Goal: Task Accomplishment & Management: Complete application form

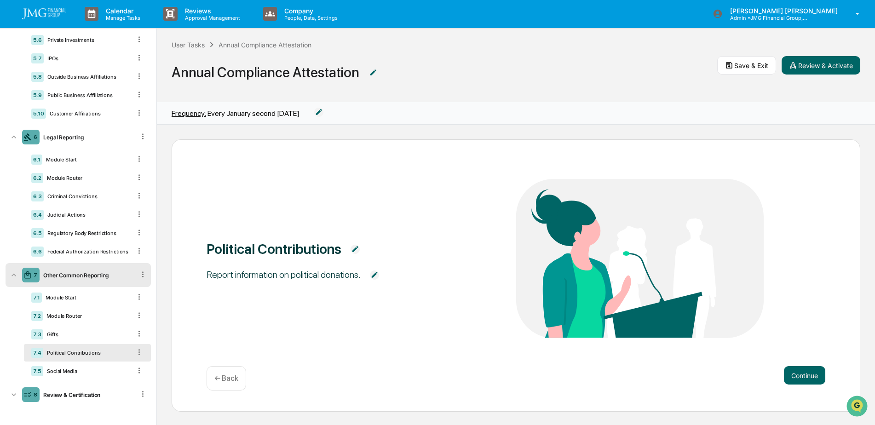
scroll to position [1, 0]
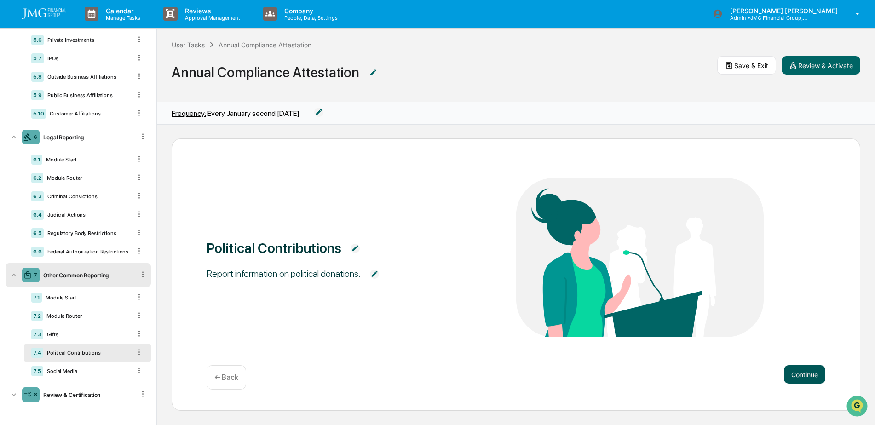
click at [794, 381] on button "Continue" at bounding box center [804, 374] width 41 height 18
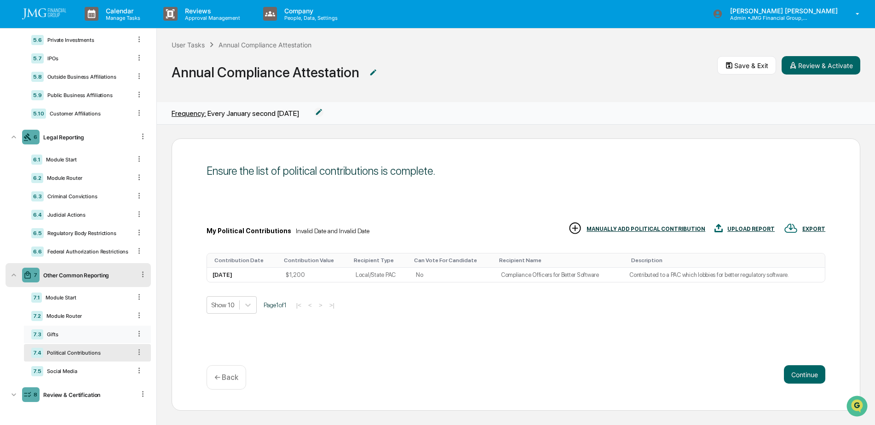
click at [73, 332] on div "Gifts" at bounding box center [87, 334] width 88 height 6
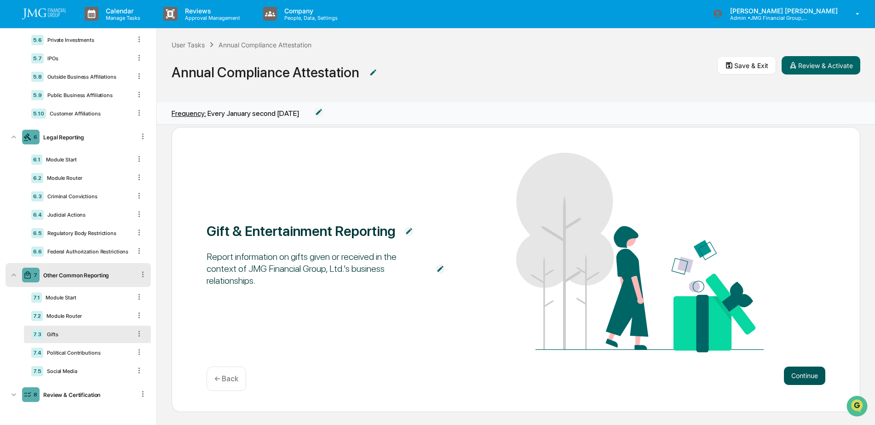
click at [796, 378] on button "Continue" at bounding box center [804, 376] width 41 height 18
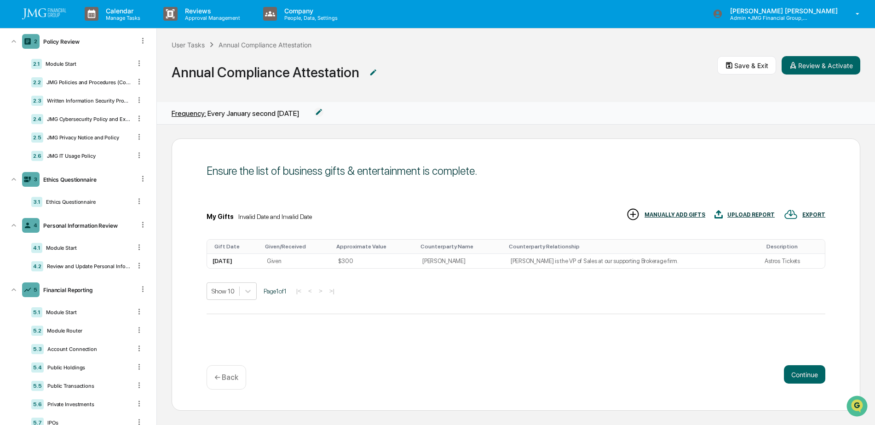
scroll to position [62, 0]
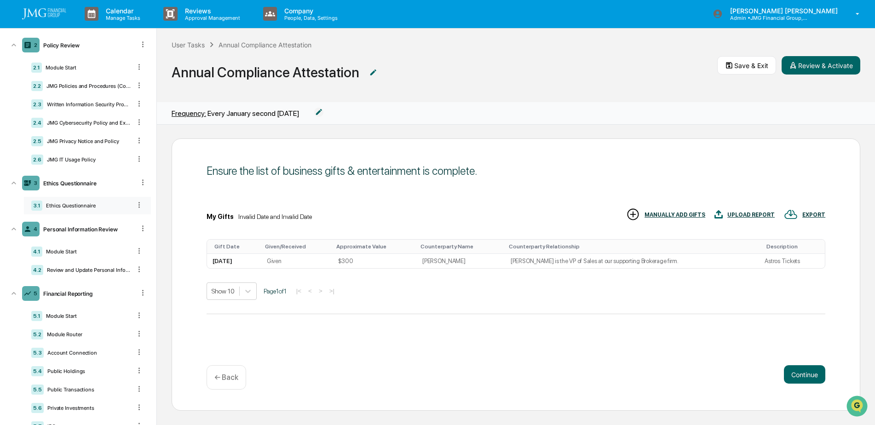
drag, startPoint x: 76, startPoint y: 204, endPoint x: 95, endPoint y: 208, distance: 18.8
click at [76, 204] on div "Ethics Questionnaire" at bounding box center [86, 205] width 89 height 6
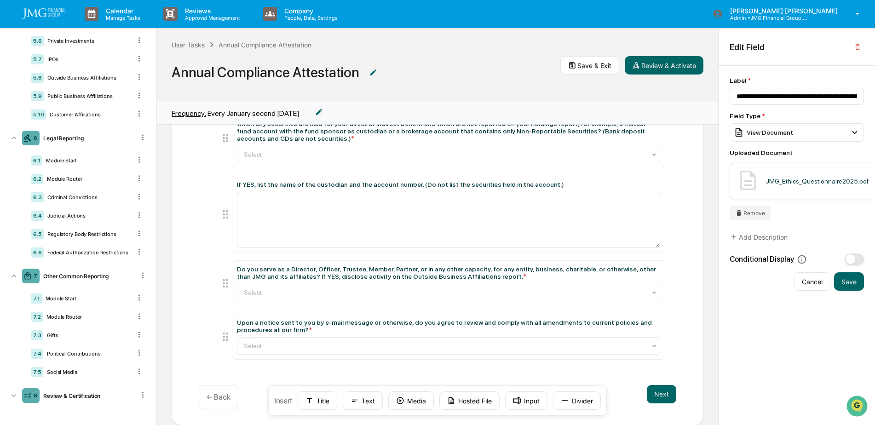
scroll to position [430, 0]
click at [62, 335] on div "Gifts" at bounding box center [87, 334] width 88 height 6
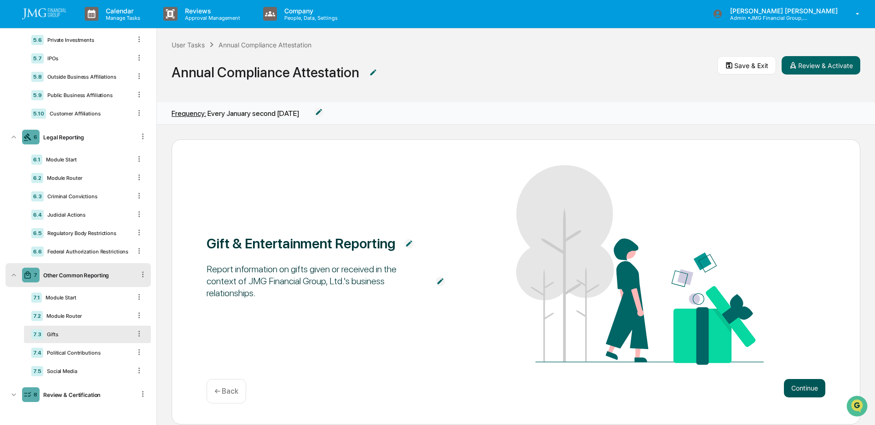
click at [816, 386] on button "Continue" at bounding box center [804, 388] width 41 height 18
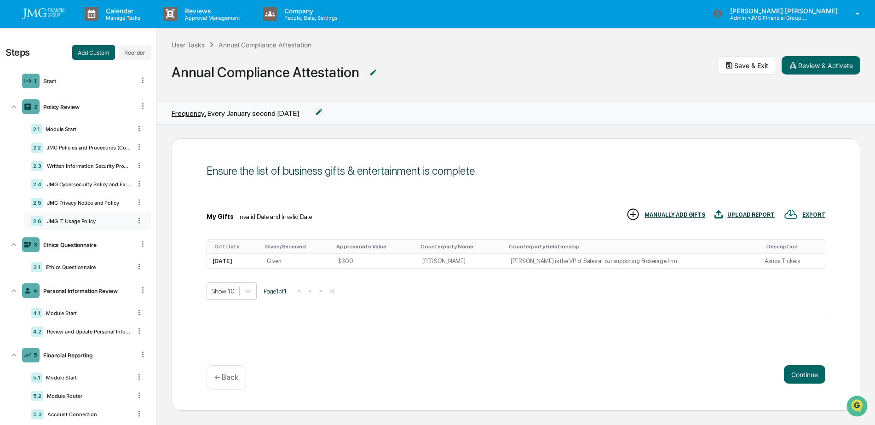
click at [77, 225] on div "2.6 JMG IT Usage Policy" at bounding box center [87, 220] width 127 height 17
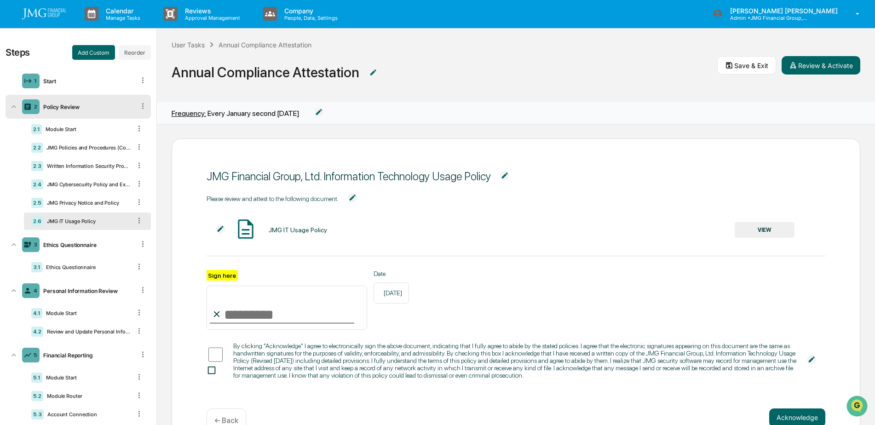
scroll to position [47, 0]
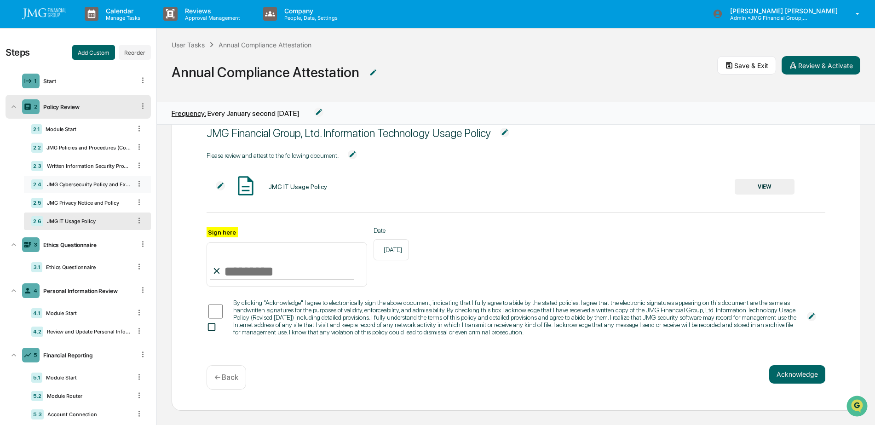
click at [85, 181] on div "2.4 JMG Cybersecurity Policy and Exhibits" at bounding box center [87, 184] width 127 height 17
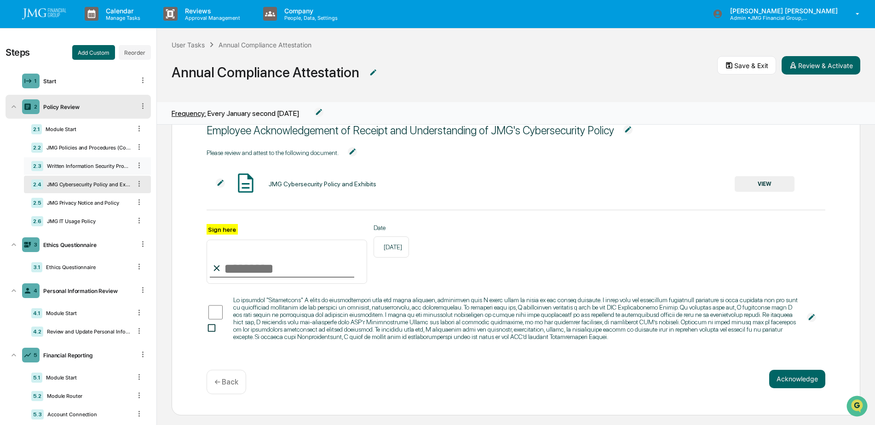
click at [84, 169] on div "Written Information Security Program" at bounding box center [87, 166] width 88 height 6
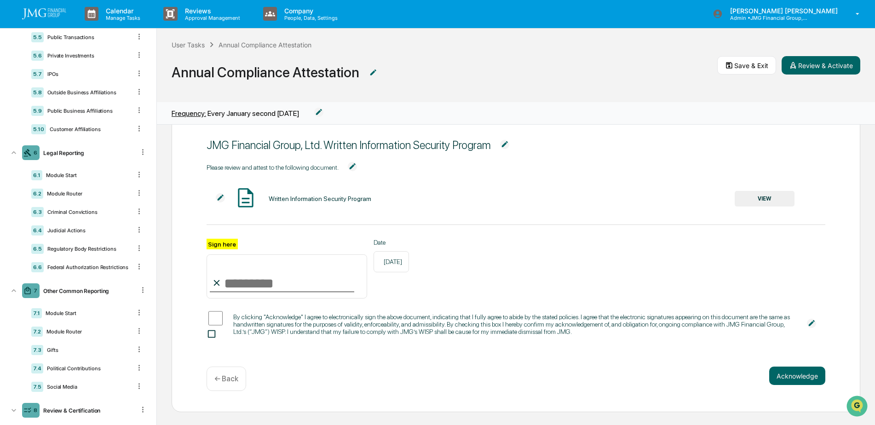
scroll to position [430, 0]
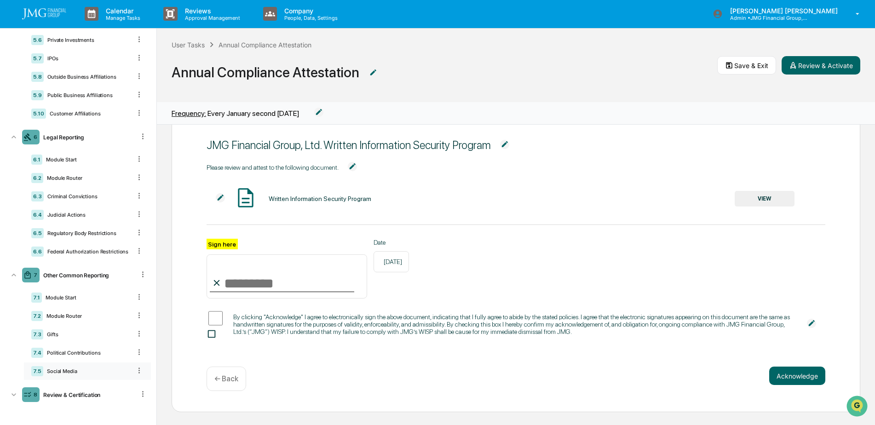
click at [85, 365] on div "7.5 Social Media" at bounding box center [87, 370] width 127 height 17
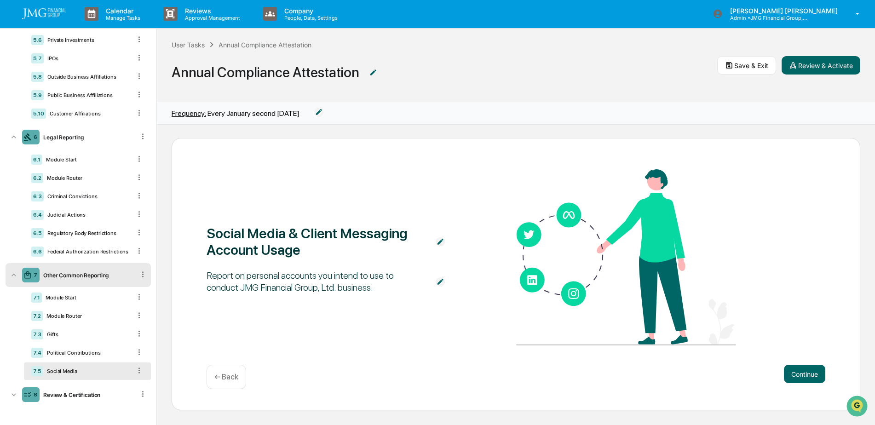
scroll to position [1, 0]
click at [798, 377] on button "Continue" at bounding box center [804, 374] width 41 height 18
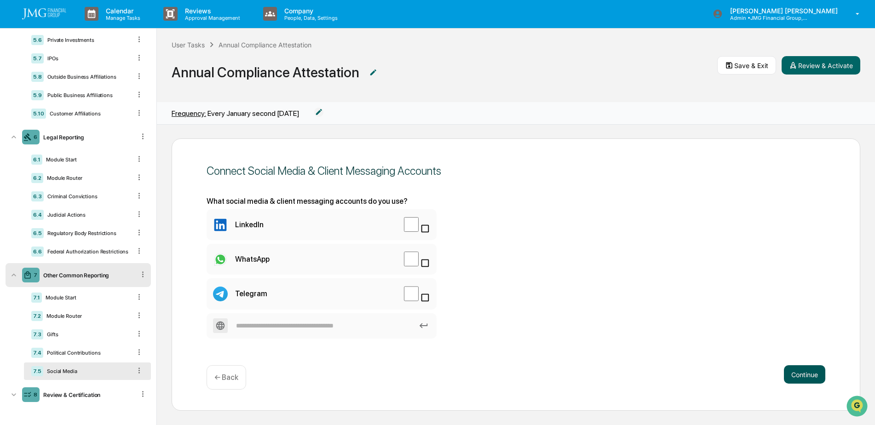
click at [805, 379] on button "Continue" at bounding box center [804, 374] width 41 height 18
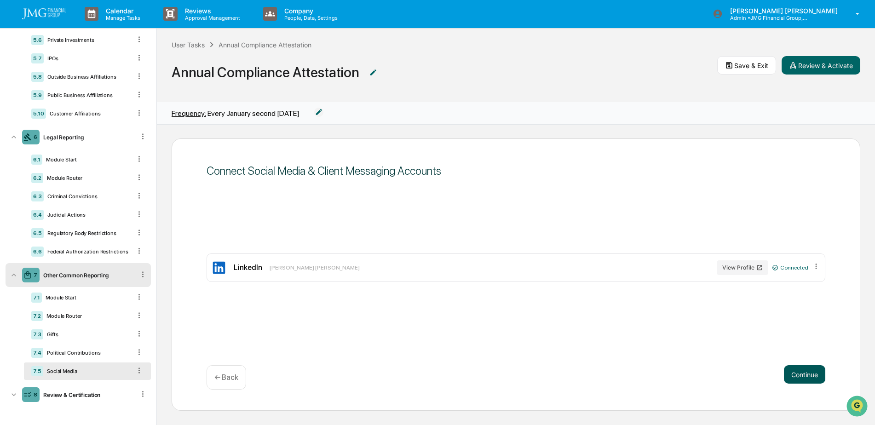
click at [805, 379] on button "Continue" at bounding box center [804, 374] width 41 height 18
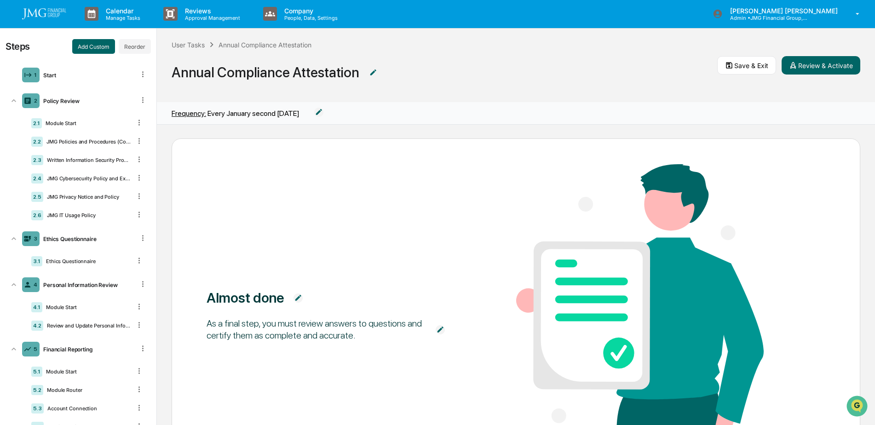
scroll to position [0, 0]
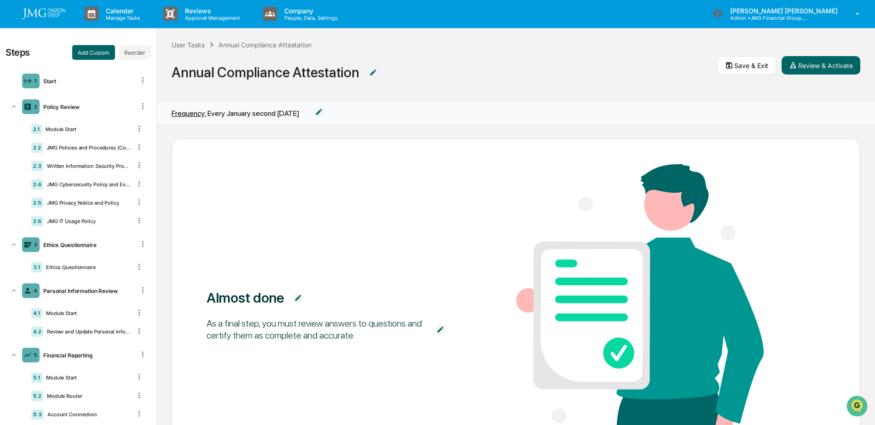
click at [676, 99] on div "User Tasks Annual Compliance Attestation Annual Compliance Attestation Save & E…" at bounding box center [516, 66] width 718 height 74
click at [178, 44] on div "User Tasks" at bounding box center [188, 45] width 33 height 8
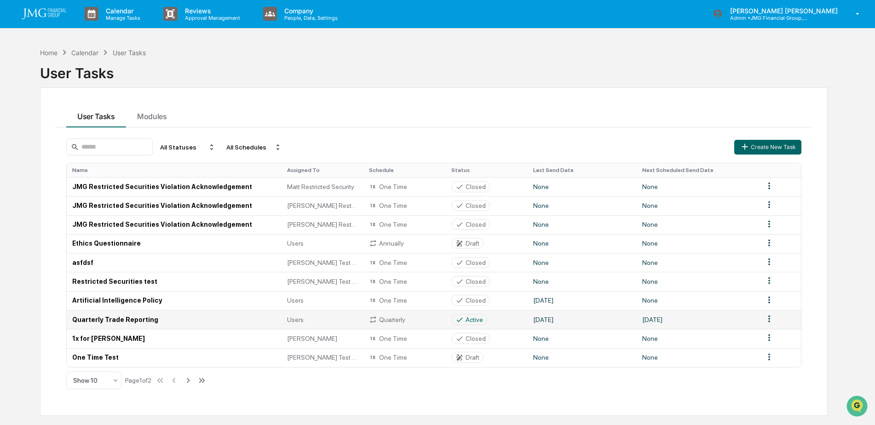
click at [145, 320] on td "Quarterly Trade Reporting" at bounding box center [174, 319] width 215 height 19
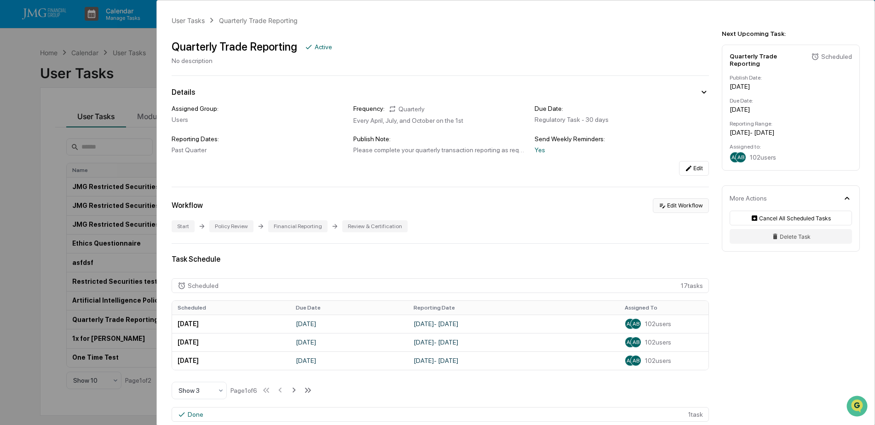
click at [681, 205] on button "Edit Workflow" at bounding box center [681, 205] width 56 height 15
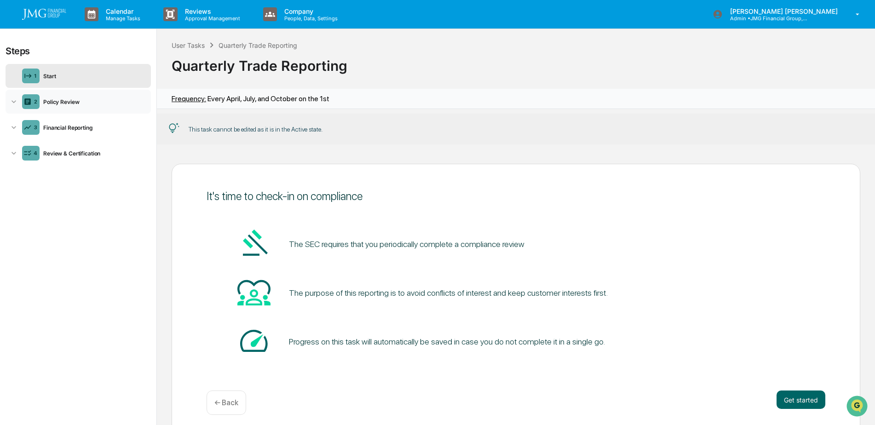
click at [76, 111] on div "2 Policy Review" at bounding box center [78, 102] width 145 height 24
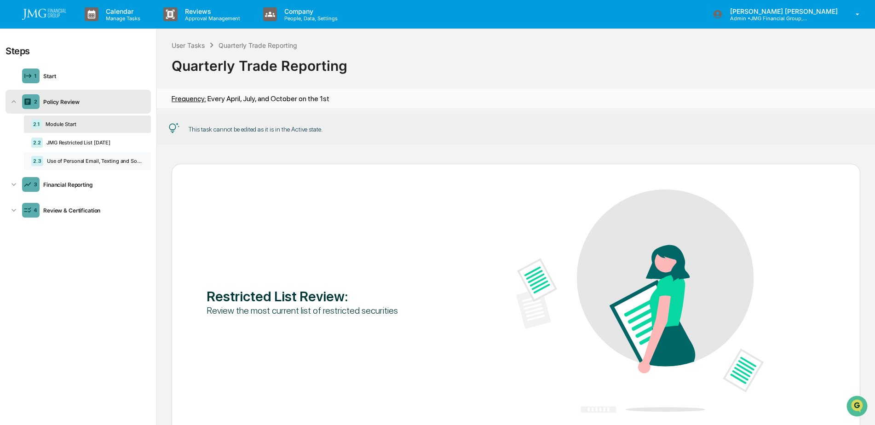
click at [90, 160] on div "Use of Personal Email, Texting and Social Media" at bounding box center [93, 161] width 100 height 6
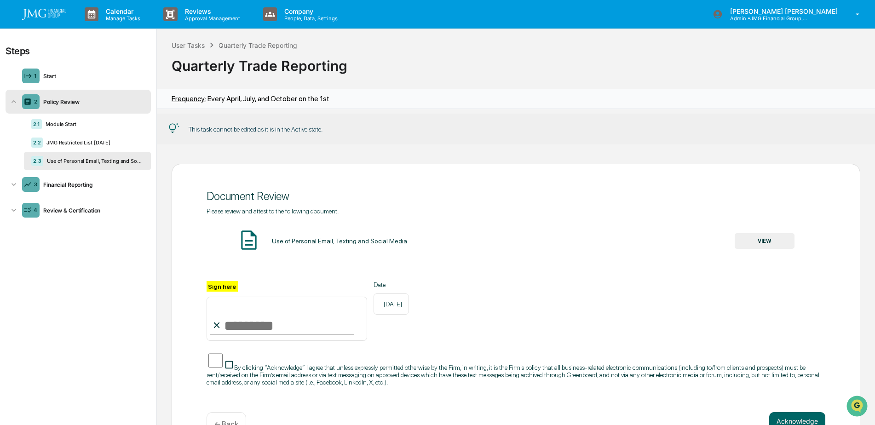
click at [773, 241] on button "VIEW" at bounding box center [764, 241] width 60 height 16
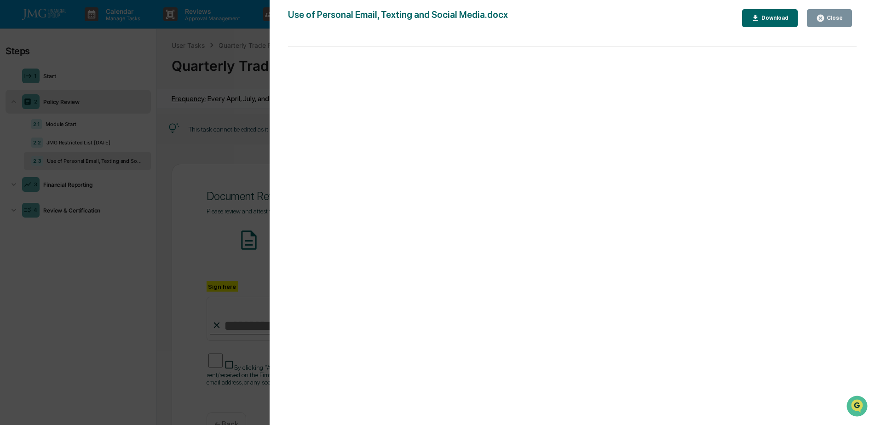
click at [820, 19] on icon "button" at bounding box center [820, 18] width 9 height 9
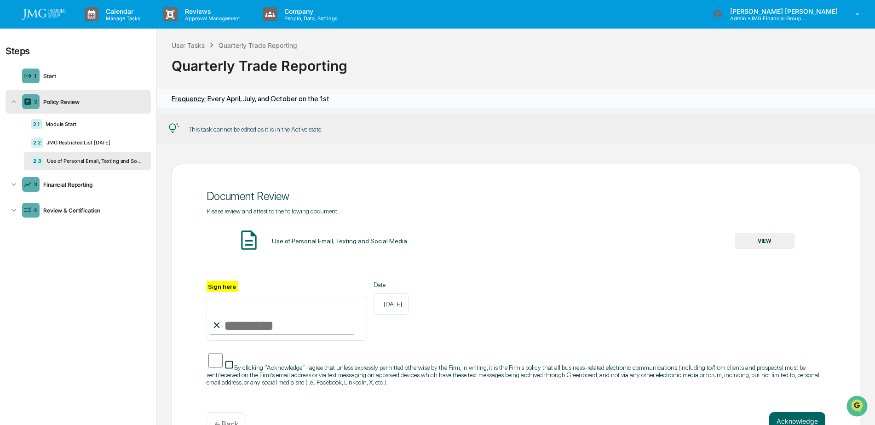
click at [181, 42] on div "User Tasks" at bounding box center [188, 45] width 33 height 8
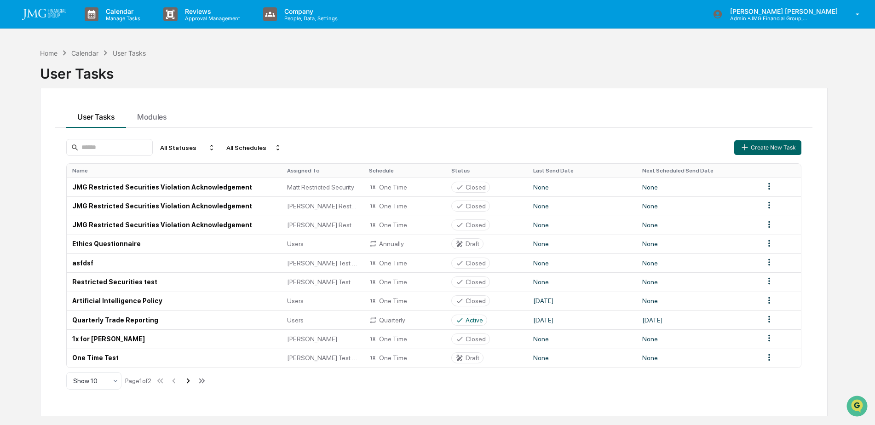
click at [189, 379] on icon at bounding box center [188, 381] width 10 height 10
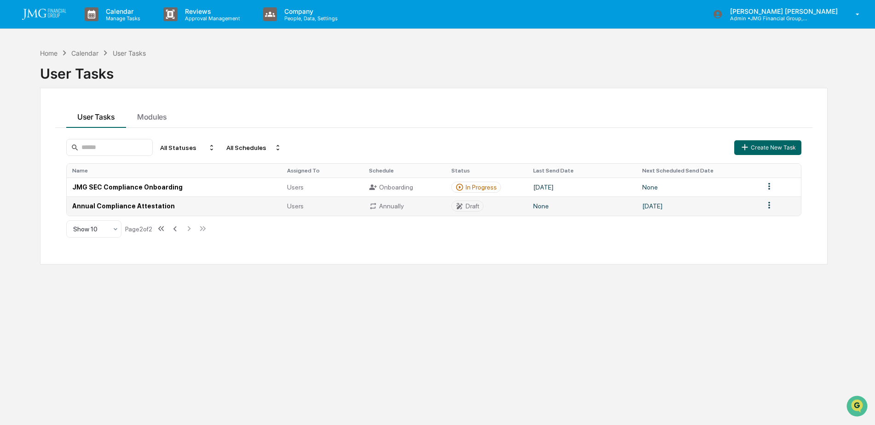
click at [156, 207] on td "Annual Compliance Attestation" at bounding box center [174, 205] width 215 height 19
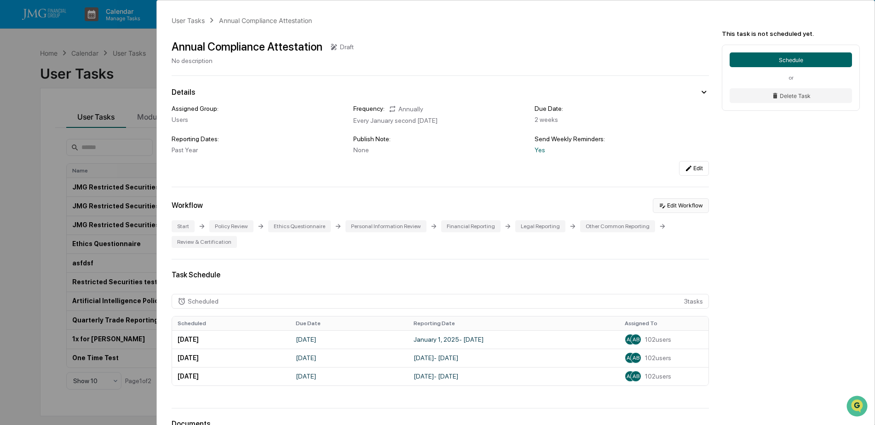
click at [666, 207] on button "Edit Workflow" at bounding box center [681, 205] width 56 height 15
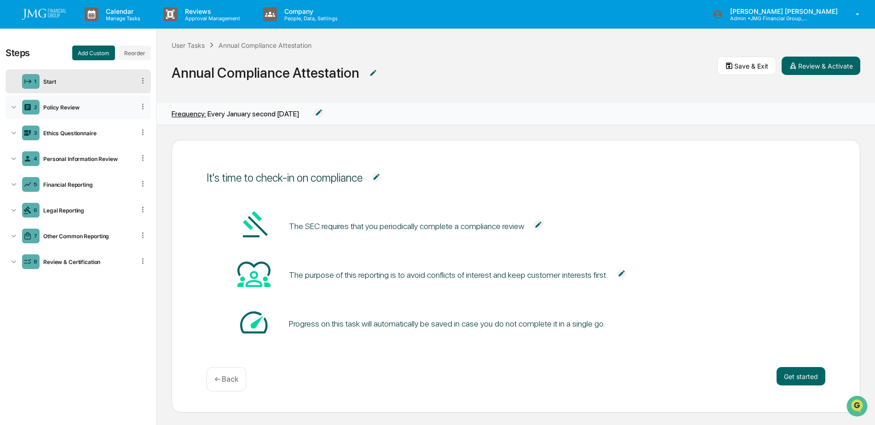
click at [62, 112] on div "2 Policy Review" at bounding box center [78, 107] width 145 height 24
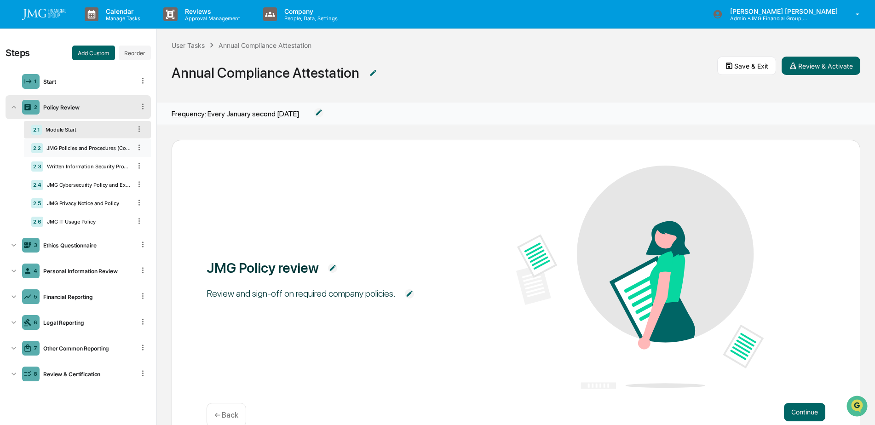
click at [101, 145] on div "JMG Policies and Procedures (Compliance Manual and Exhibits)" at bounding box center [87, 148] width 88 height 6
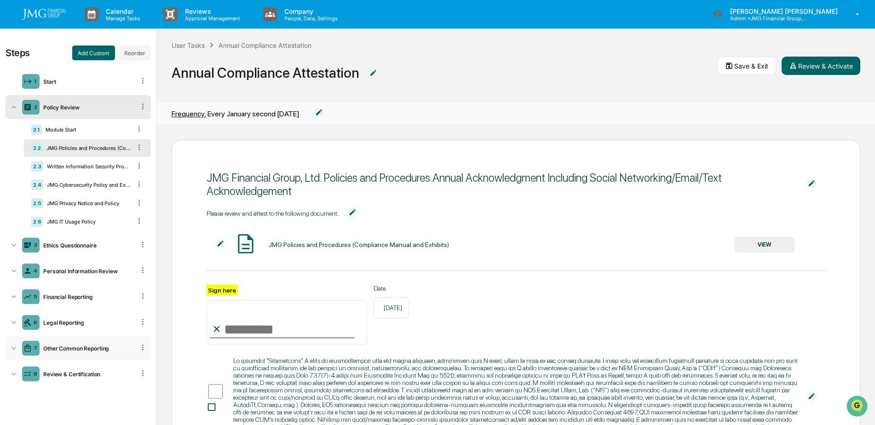
click at [72, 348] on div "Other Common Reporting" at bounding box center [87, 348] width 95 height 7
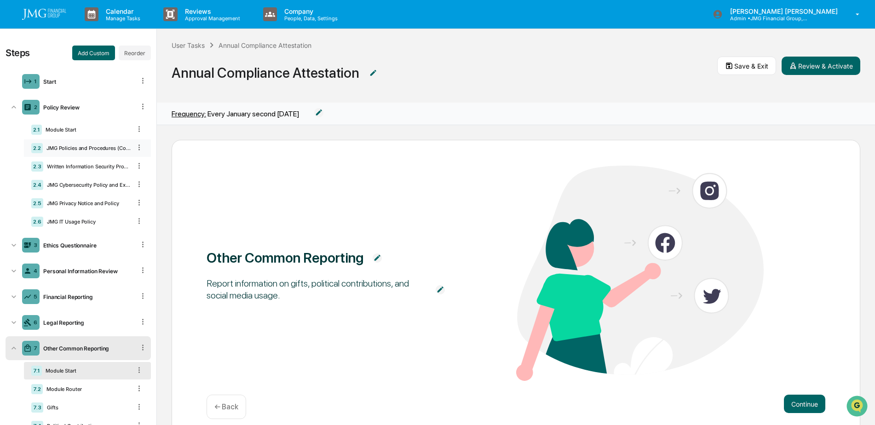
click at [94, 142] on div "2.2 JMG Policies and Procedures (Compliance Manual and Exhibits)" at bounding box center [87, 147] width 127 height 17
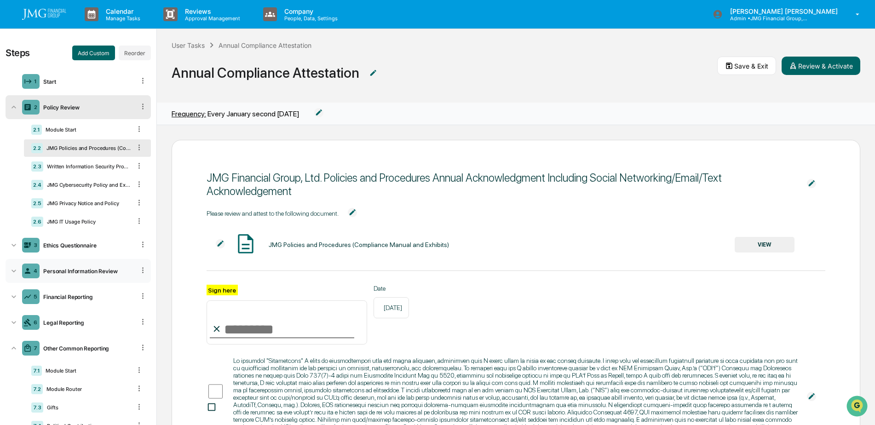
scroll to position [73, 0]
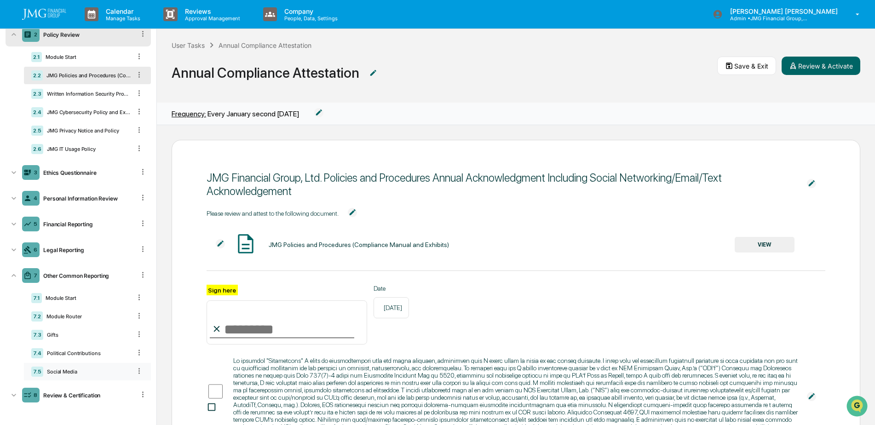
click at [90, 373] on div "Social Media" at bounding box center [87, 371] width 88 height 6
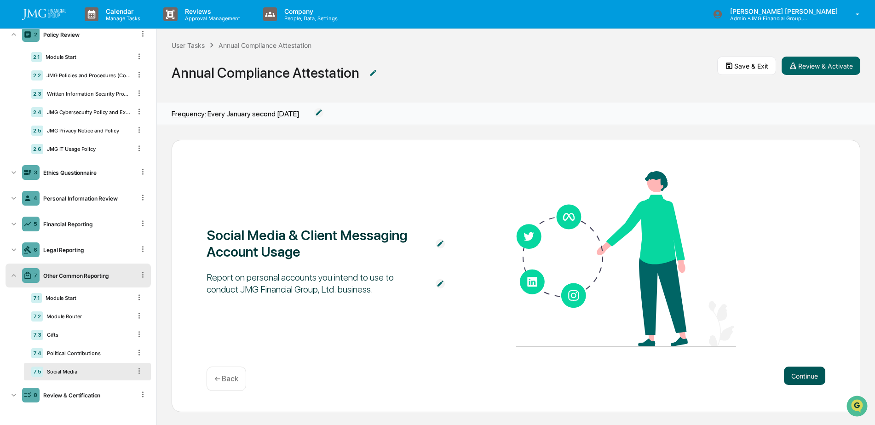
click at [798, 371] on button "Continue" at bounding box center [804, 376] width 41 height 18
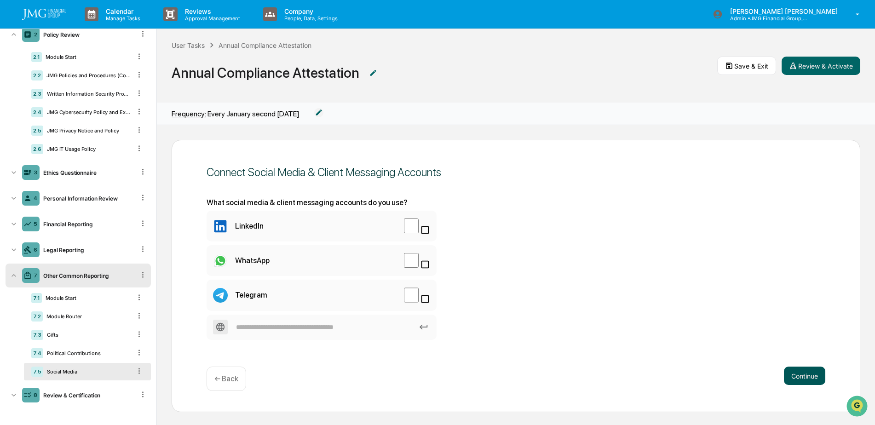
click at [784, 371] on button "Continue" at bounding box center [804, 376] width 41 height 18
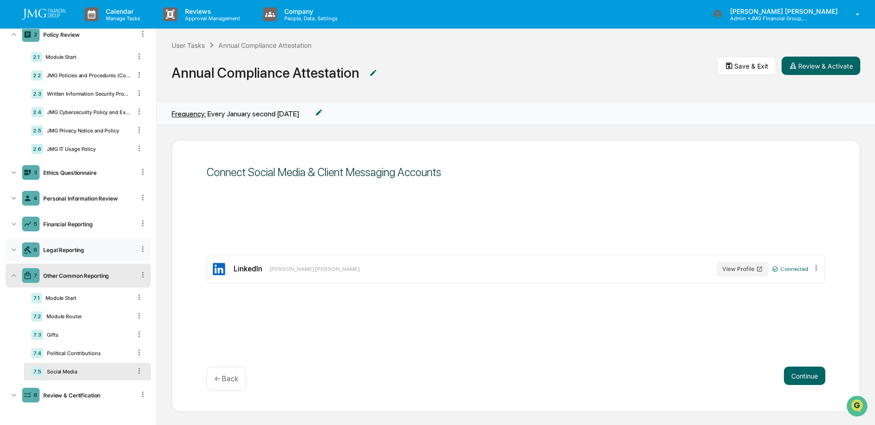
click at [78, 250] on div "Legal Reporting" at bounding box center [87, 249] width 95 height 7
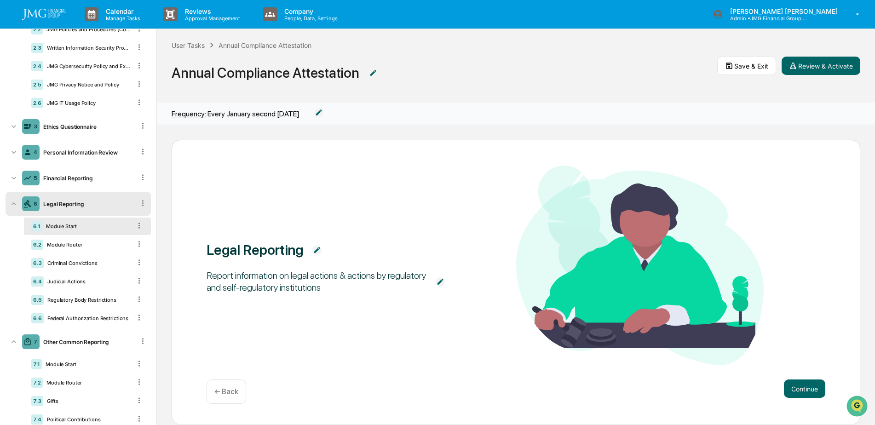
scroll to position [165, 0]
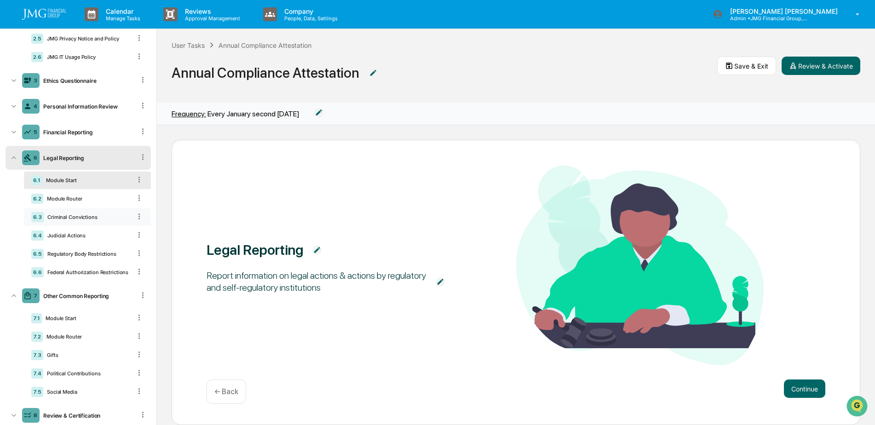
click at [99, 221] on div "6.3 Criminal Convictions" at bounding box center [87, 216] width 127 height 17
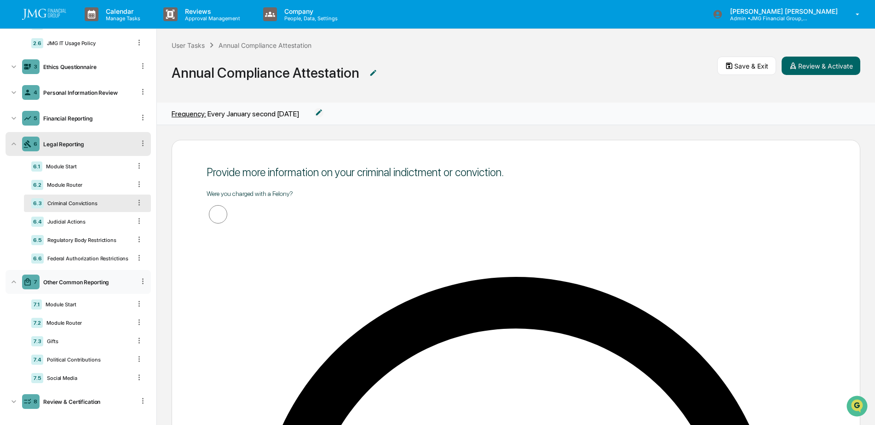
scroll to position [185, 0]
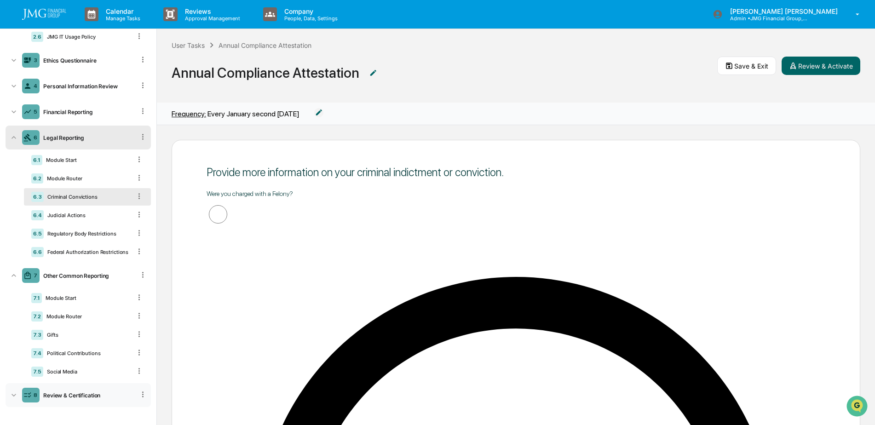
click at [78, 397] on div "Review & Certification" at bounding box center [87, 395] width 95 height 7
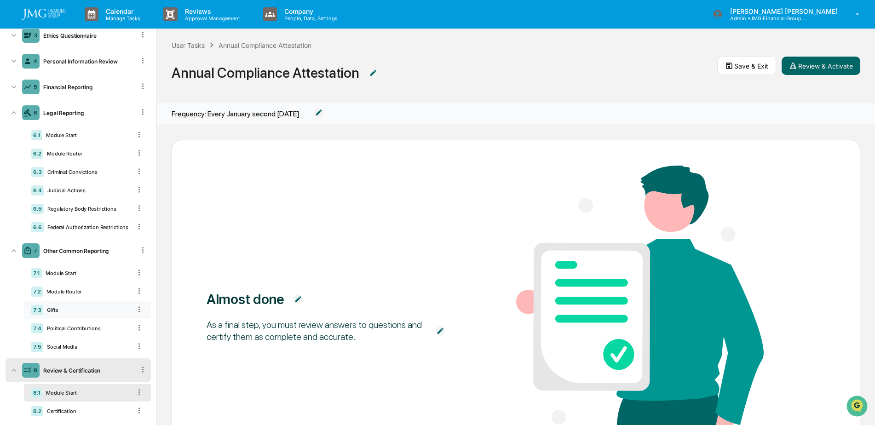
scroll to position [223, 0]
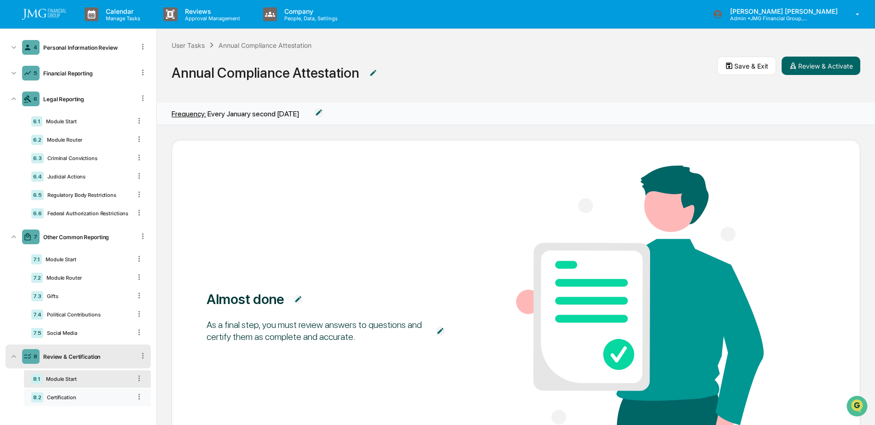
click at [92, 398] on div "Certification" at bounding box center [87, 397] width 88 height 6
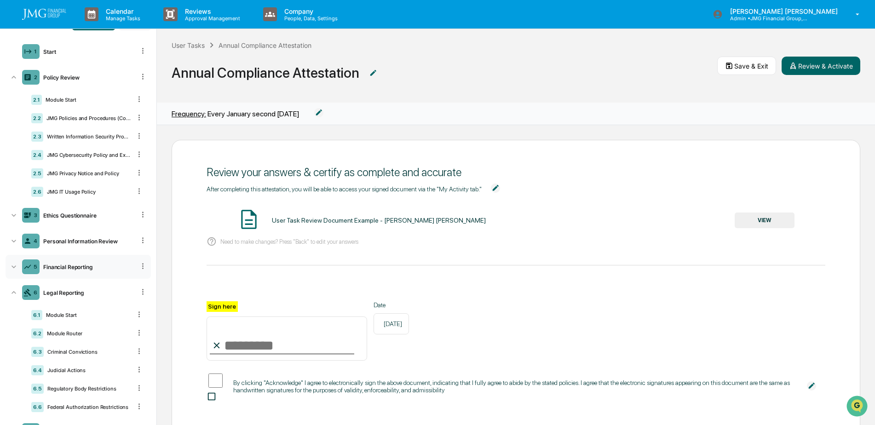
scroll to position [46, 0]
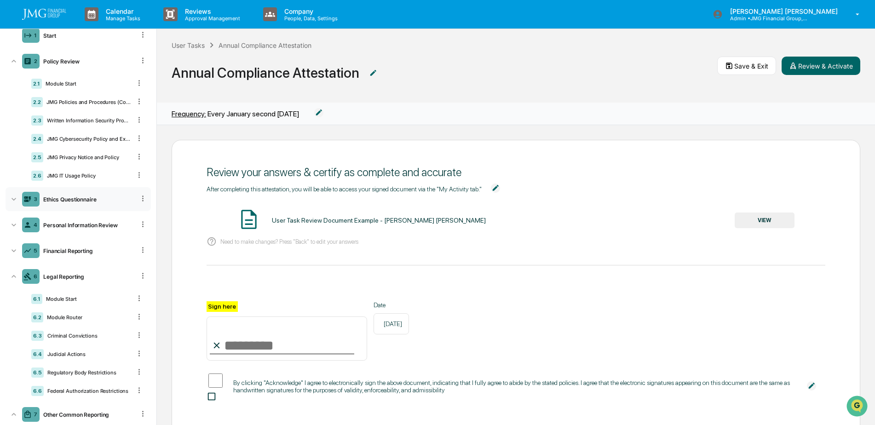
click at [71, 200] on div "Ethics Questionnaire" at bounding box center [87, 199] width 95 height 7
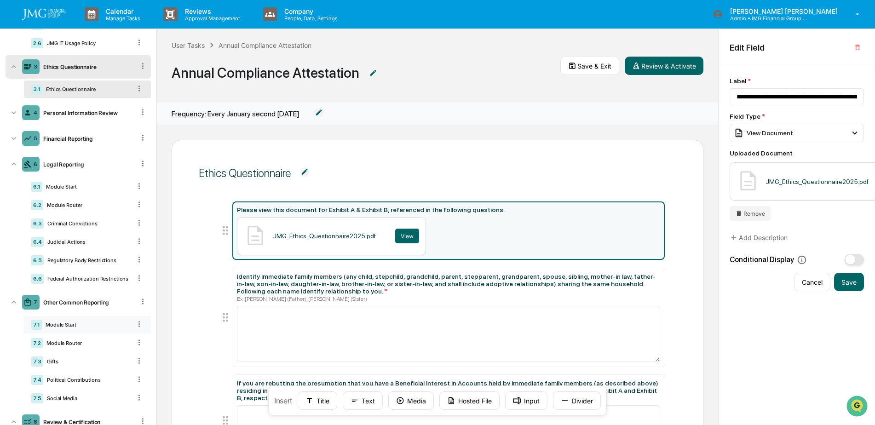
scroll to position [60, 0]
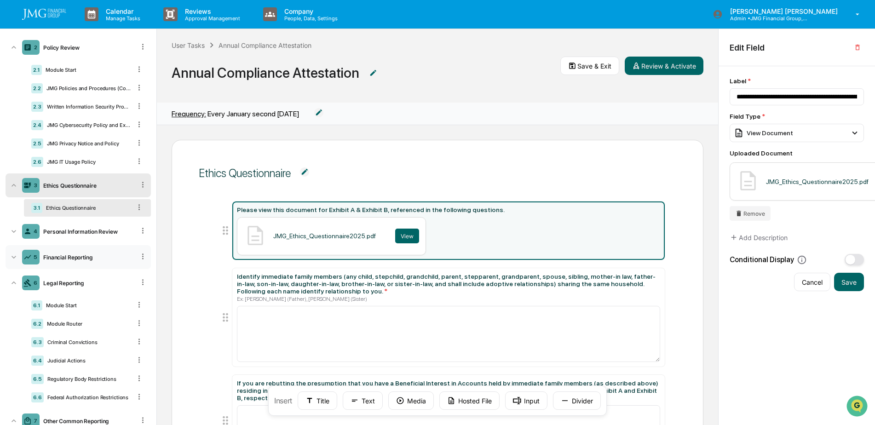
click at [86, 253] on div "5 Financial Reporting" at bounding box center [78, 257] width 145 height 24
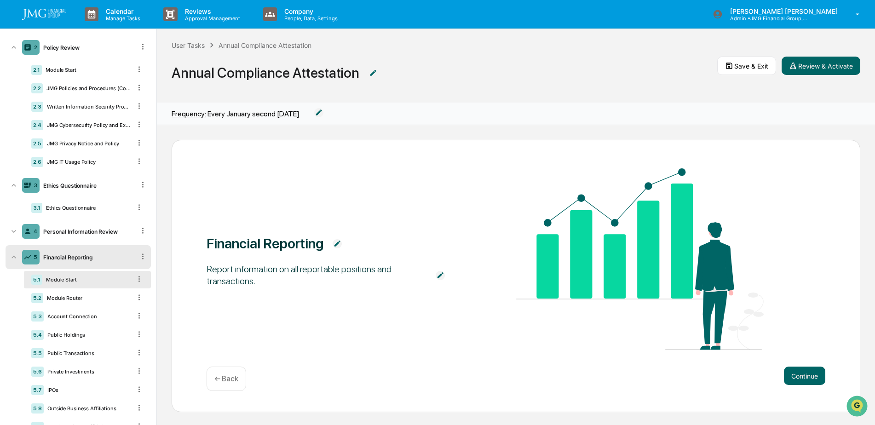
scroll to position [106, 0]
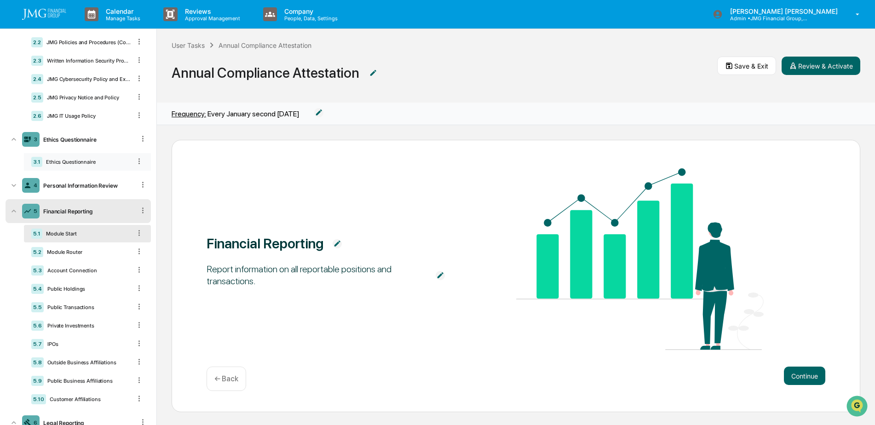
click at [84, 168] on div "3.1 Ethics Questionnaire" at bounding box center [87, 161] width 127 height 17
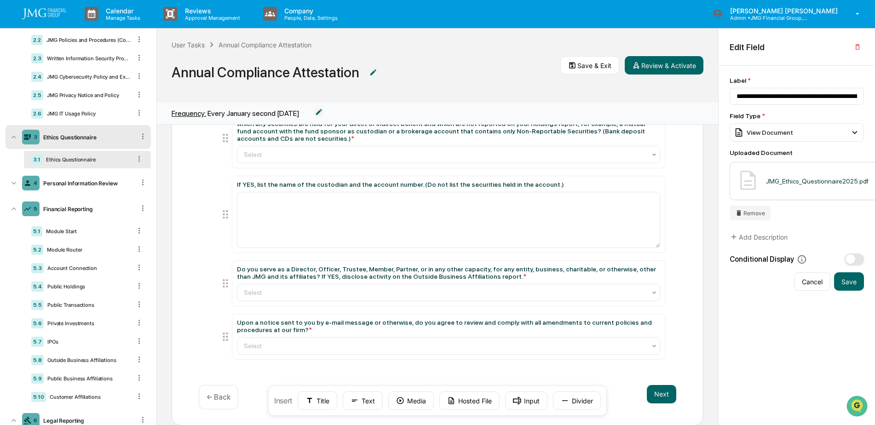
scroll to position [0, 0]
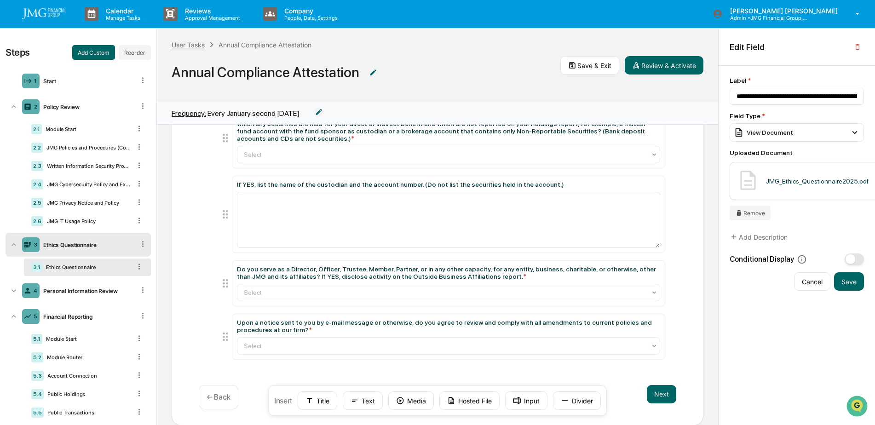
click at [190, 45] on div "User Tasks" at bounding box center [188, 45] width 33 height 8
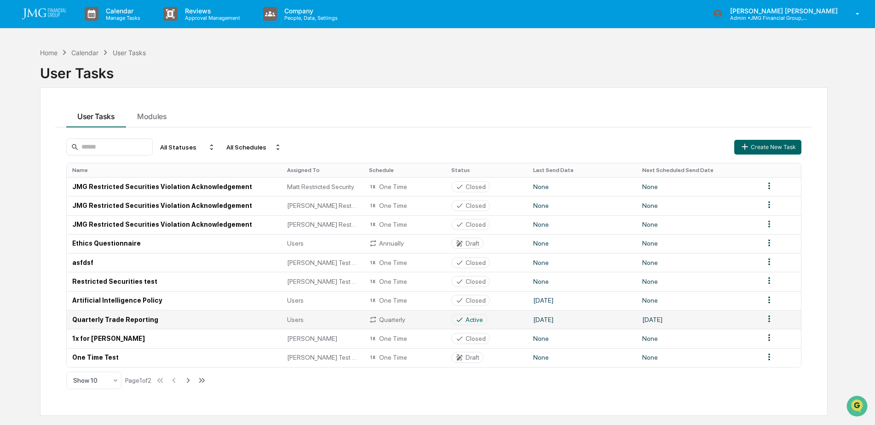
click at [142, 320] on td "Quarterly Trade Reporting" at bounding box center [174, 319] width 215 height 19
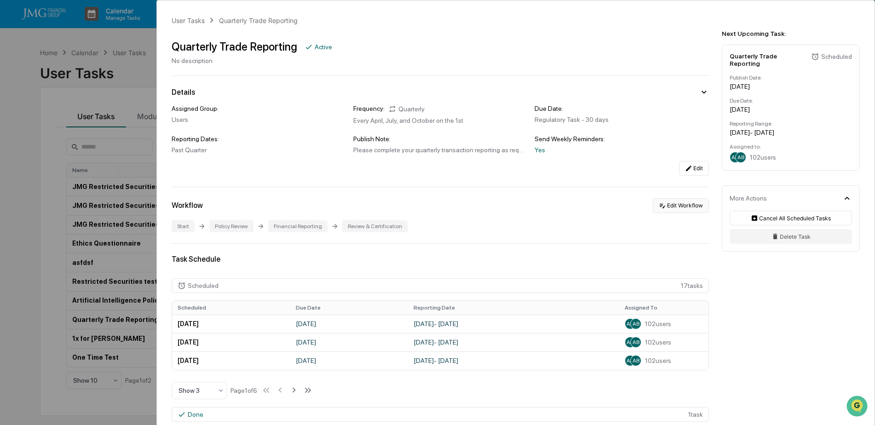
click at [681, 208] on button "Edit Workflow" at bounding box center [681, 205] width 56 height 15
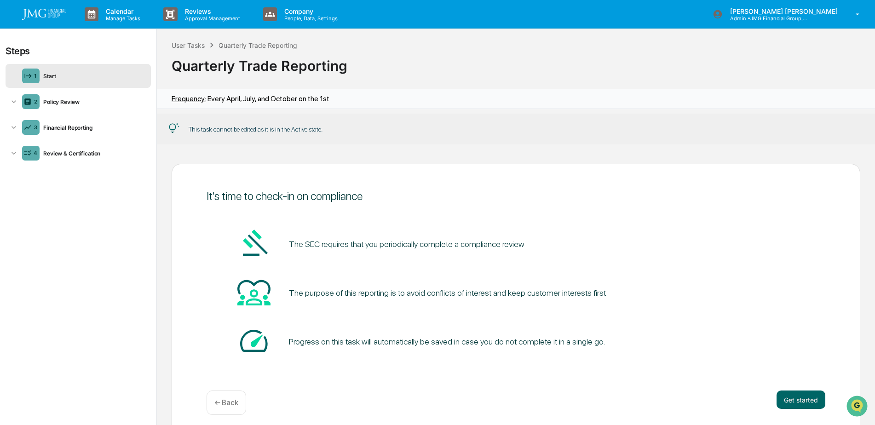
click at [52, 78] on div "Start" at bounding box center [94, 76] width 108 height 7
click at [52, 101] on div "Policy Review" at bounding box center [94, 101] width 108 height 7
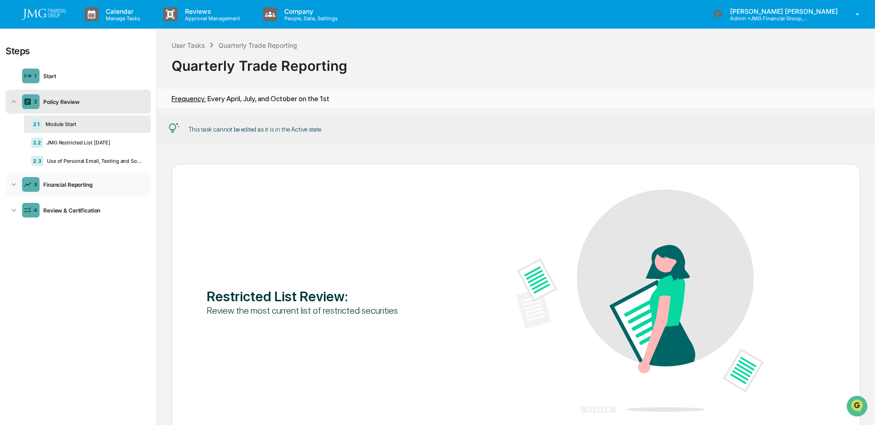
click at [95, 182] on div "Financial Reporting" at bounding box center [94, 184] width 108 height 7
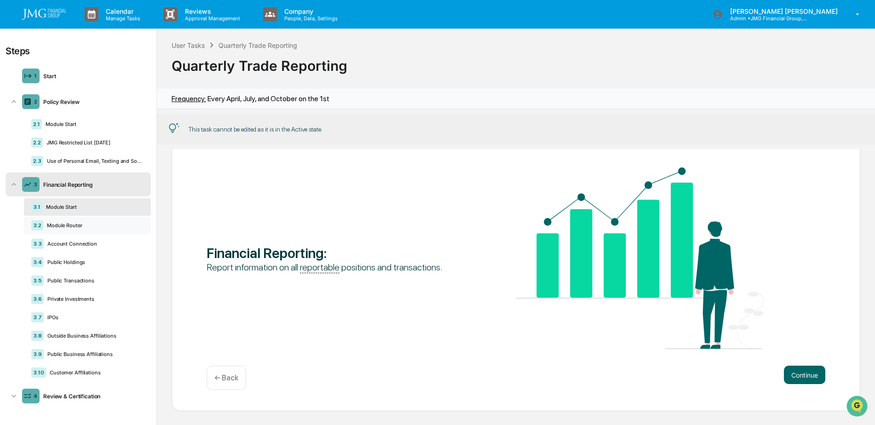
scroll to position [0, 0]
click at [99, 243] on div "Account Connection" at bounding box center [94, 243] width 100 height 6
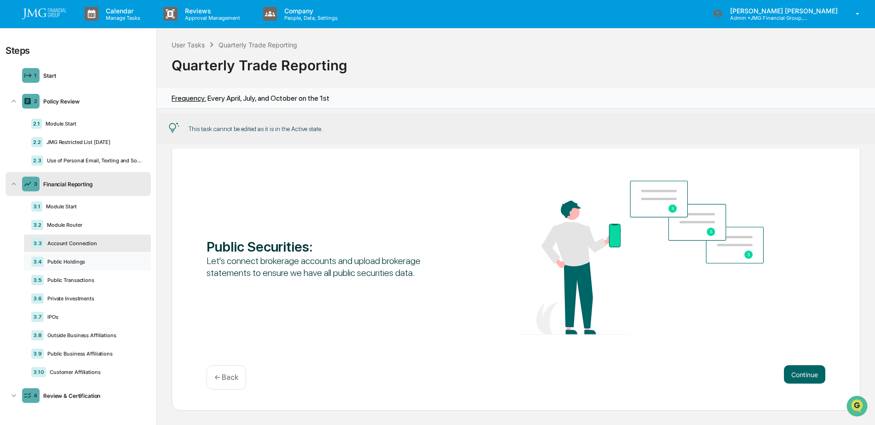
click at [95, 260] on div "Public Holdings" at bounding box center [94, 261] width 100 height 6
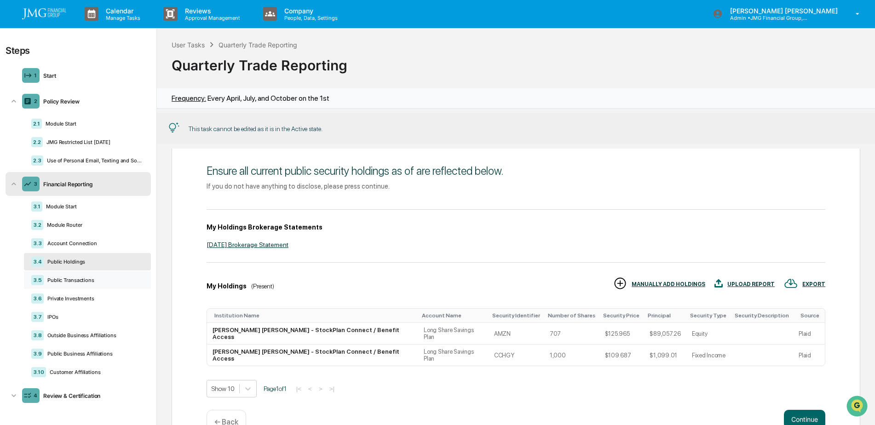
click at [96, 280] on div "Public Transactions" at bounding box center [94, 280] width 100 height 6
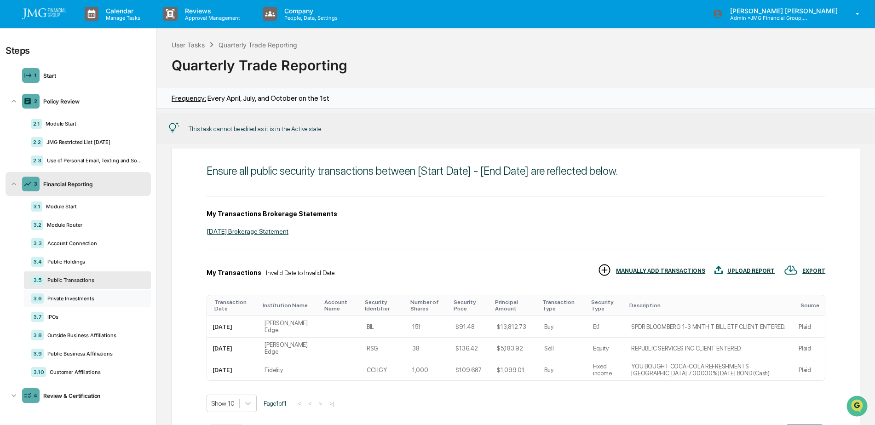
click at [97, 297] on div "Private Investments" at bounding box center [94, 298] width 100 height 6
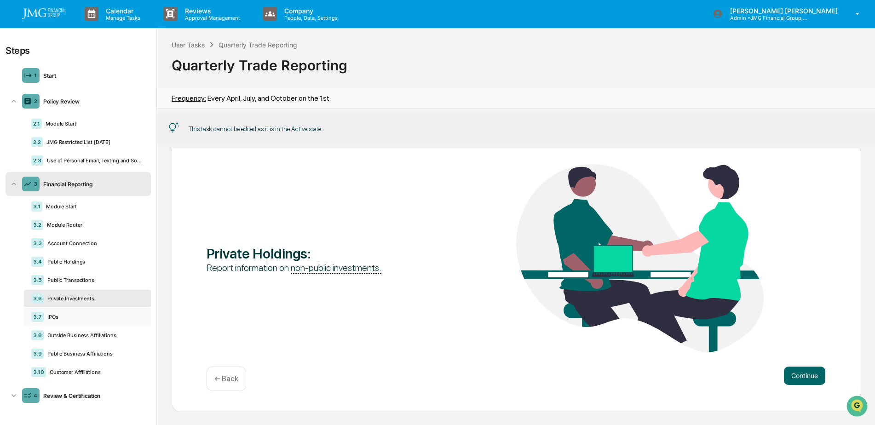
click at [92, 318] on div "IPOs" at bounding box center [94, 317] width 100 height 6
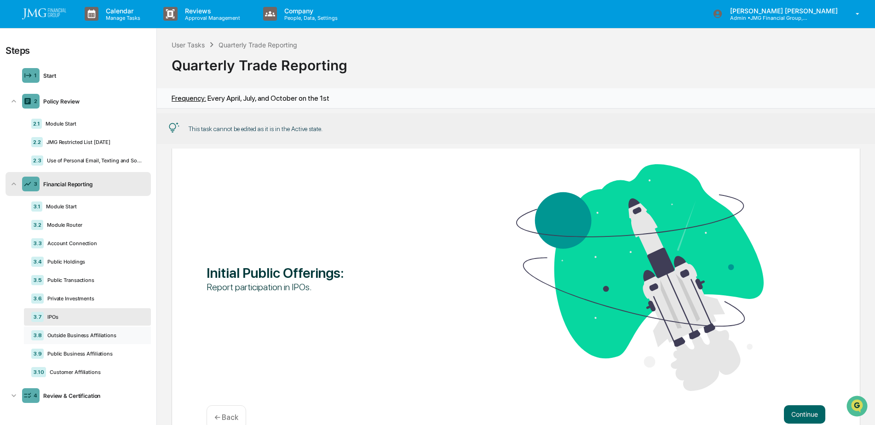
click at [108, 335] on div "Outside Business Affiliations" at bounding box center [94, 335] width 100 height 6
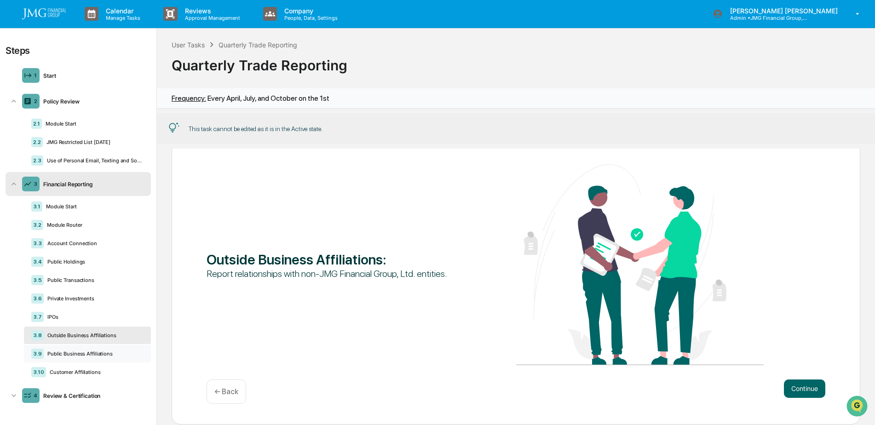
click at [100, 355] on div "Public Business Affiliations" at bounding box center [94, 353] width 100 height 6
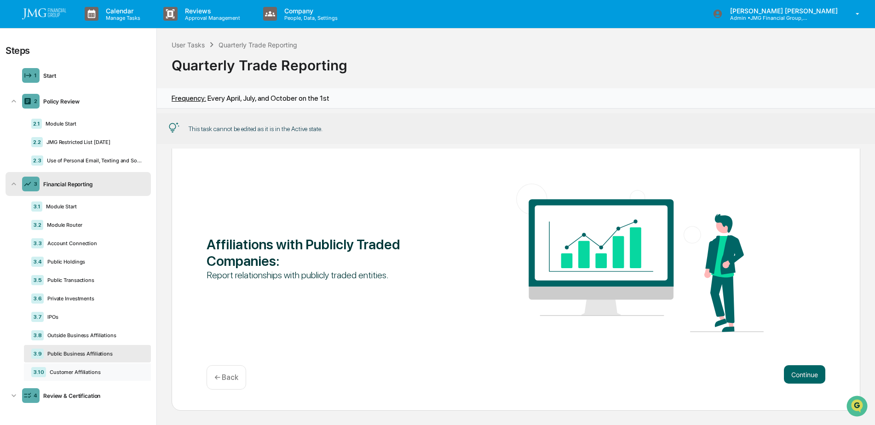
click at [102, 371] on div "Customer Affiliations" at bounding box center [94, 372] width 97 height 6
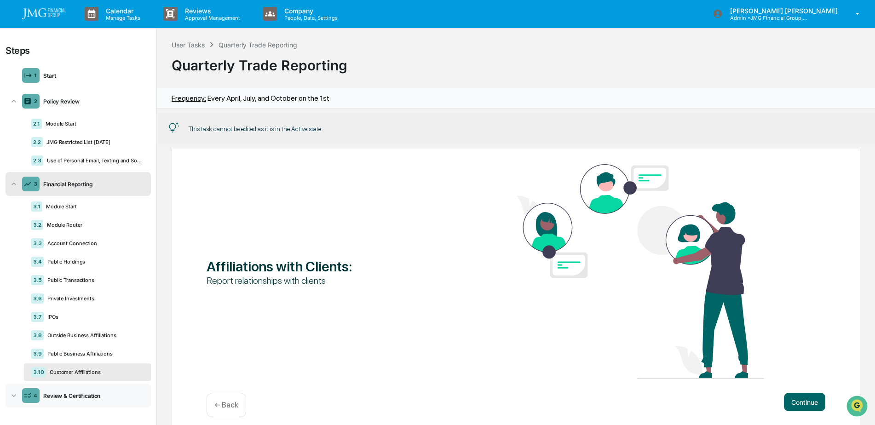
click at [89, 391] on div "4 Review & Certification" at bounding box center [78, 396] width 145 height 24
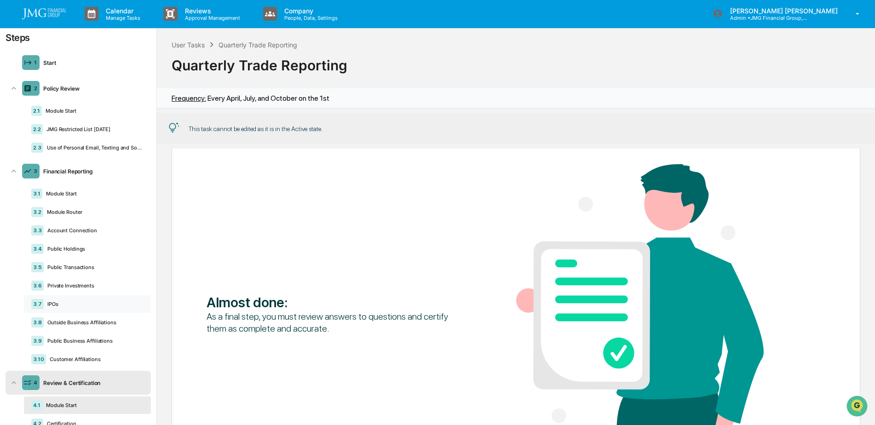
scroll to position [0, 0]
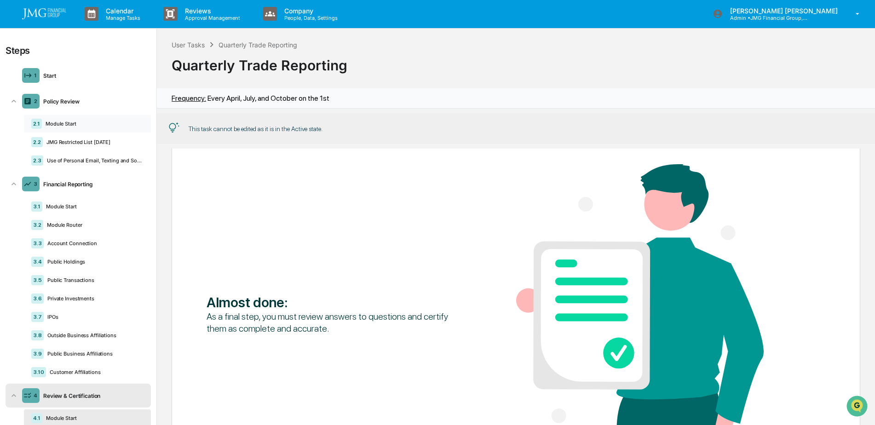
click at [79, 119] on div "2.1 Module Start" at bounding box center [87, 123] width 127 height 17
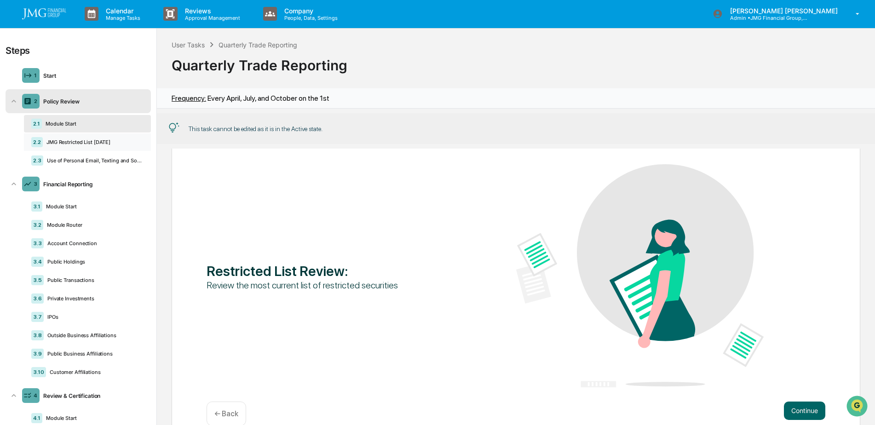
click at [90, 140] on div "JMG Restricted List [DATE]" at bounding box center [93, 142] width 101 height 6
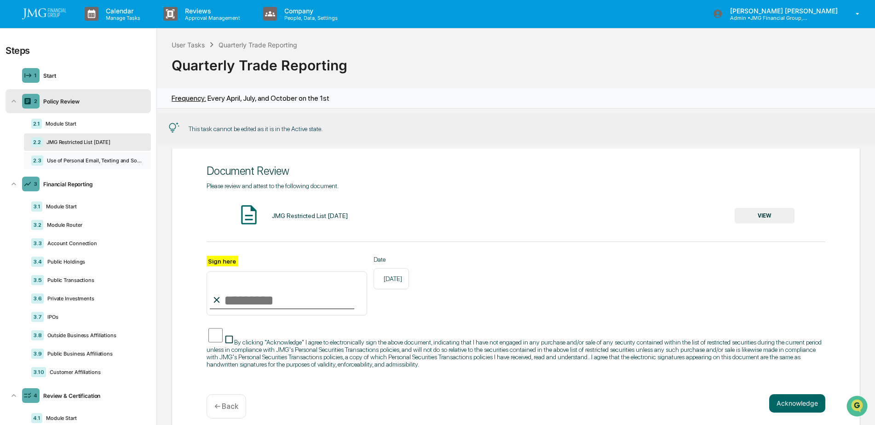
click at [97, 163] on div "Use of Personal Email, Texting and Social Media" at bounding box center [93, 160] width 100 height 6
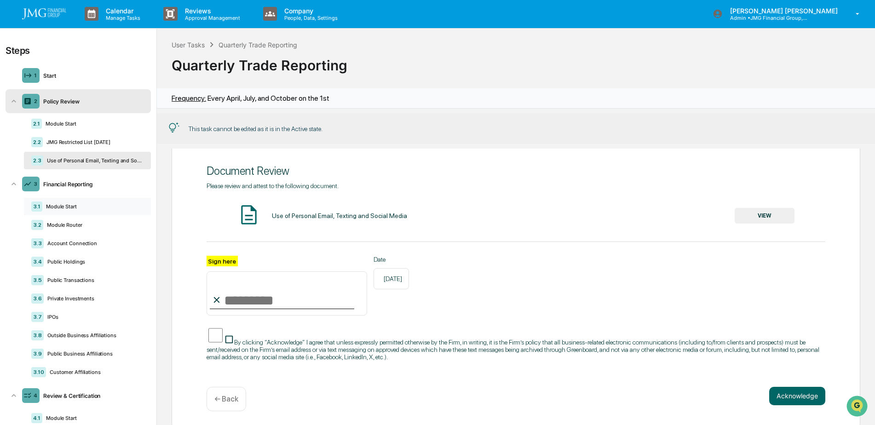
click at [75, 206] on div "Module Start" at bounding box center [92, 206] width 101 height 6
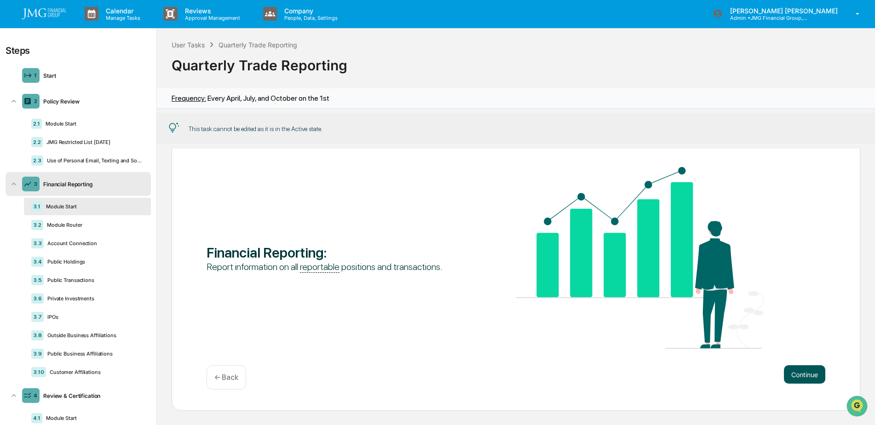
click at [790, 375] on button "Continue" at bounding box center [804, 374] width 41 height 18
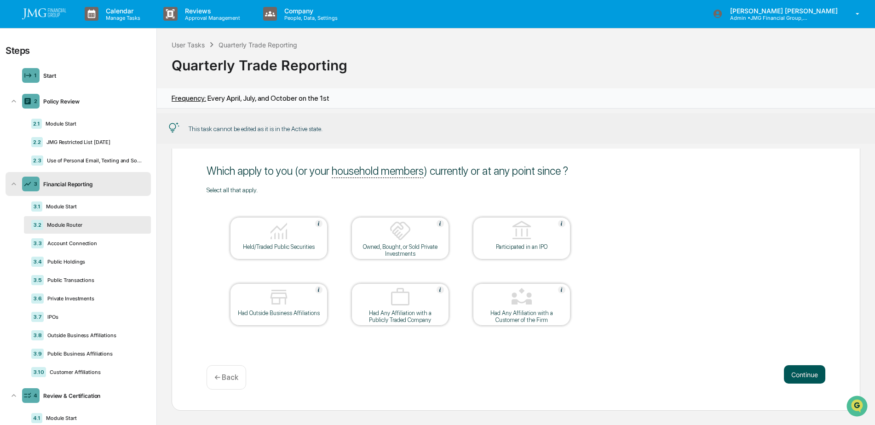
click at [790, 375] on button "Continue" at bounding box center [804, 374] width 41 height 18
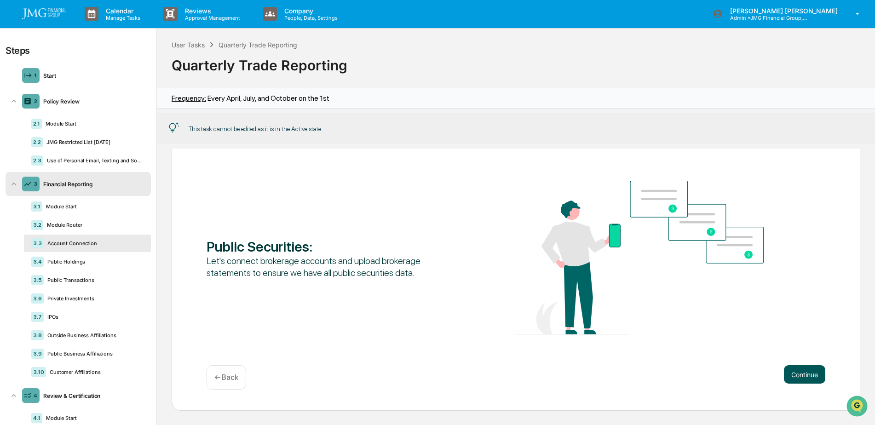
click at [790, 375] on button "Continue" at bounding box center [804, 374] width 41 height 18
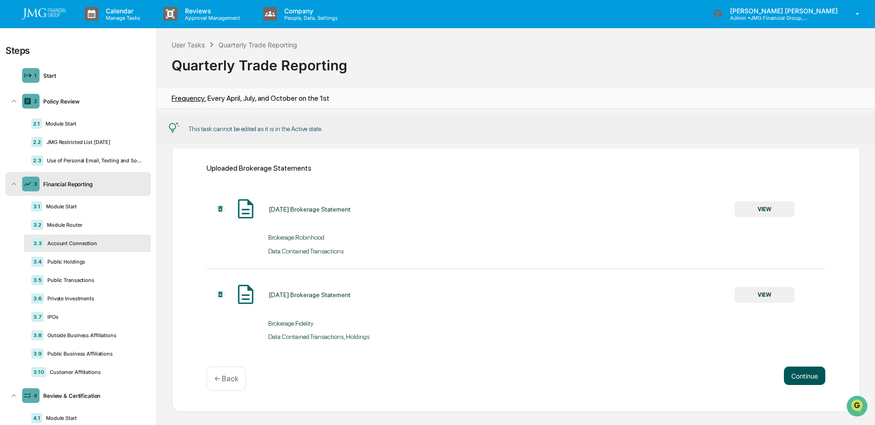
scroll to position [140, 0]
click at [800, 379] on button "Continue" at bounding box center [804, 375] width 41 height 18
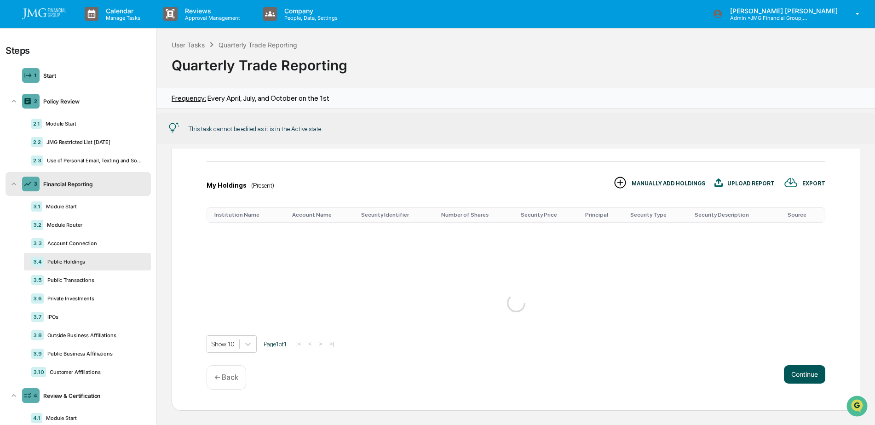
scroll to position [56, 0]
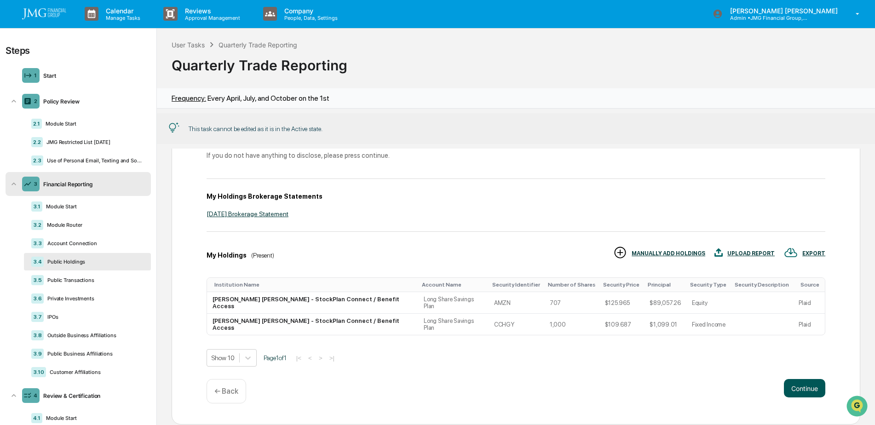
click at [800, 379] on button "Continue" at bounding box center [804, 388] width 41 height 18
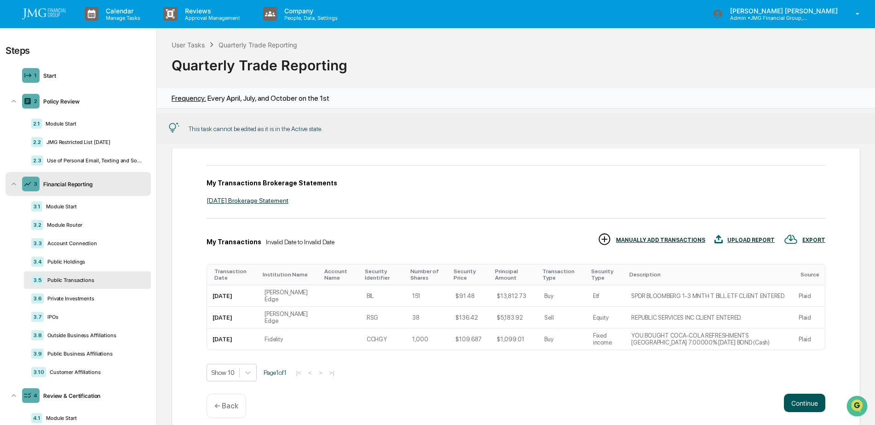
scroll to position [70, 0]
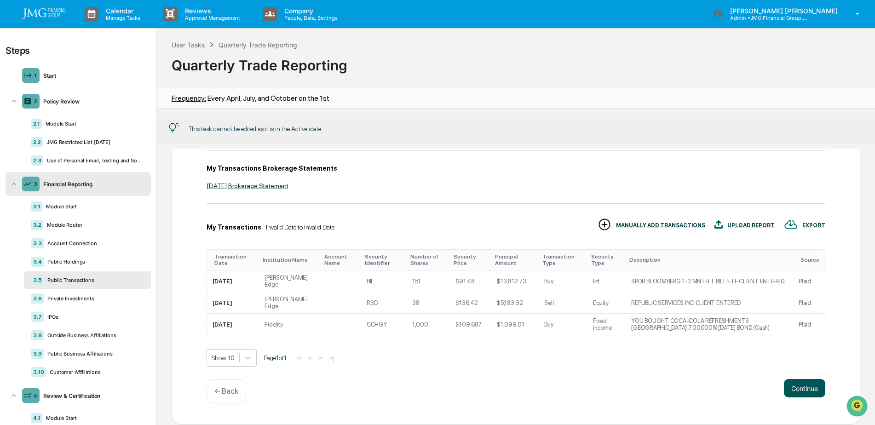
click at [800, 380] on button "Continue" at bounding box center [804, 388] width 41 height 18
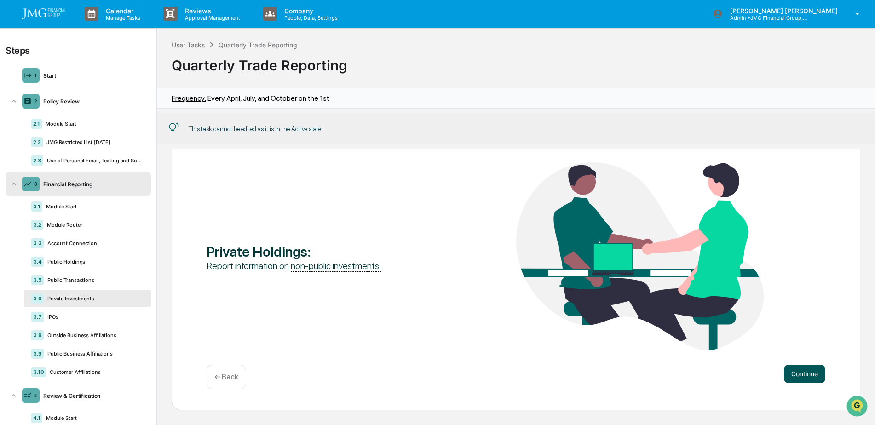
scroll to position [25, 0]
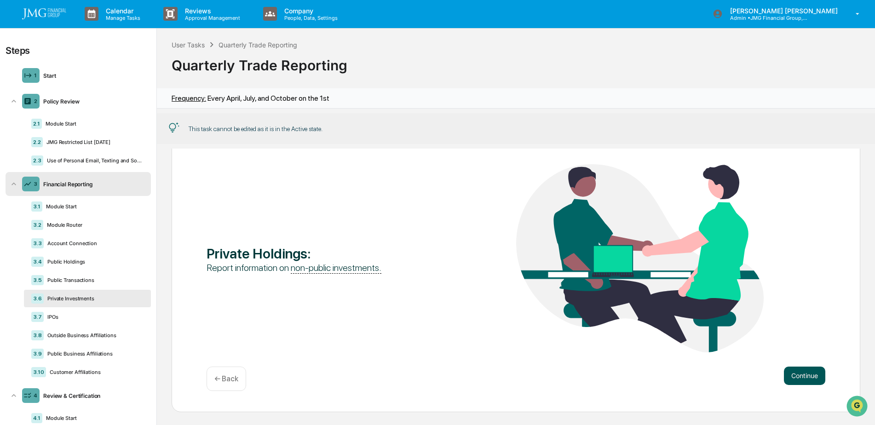
click at [800, 380] on button "Continue" at bounding box center [804, 376] width 41 height 18
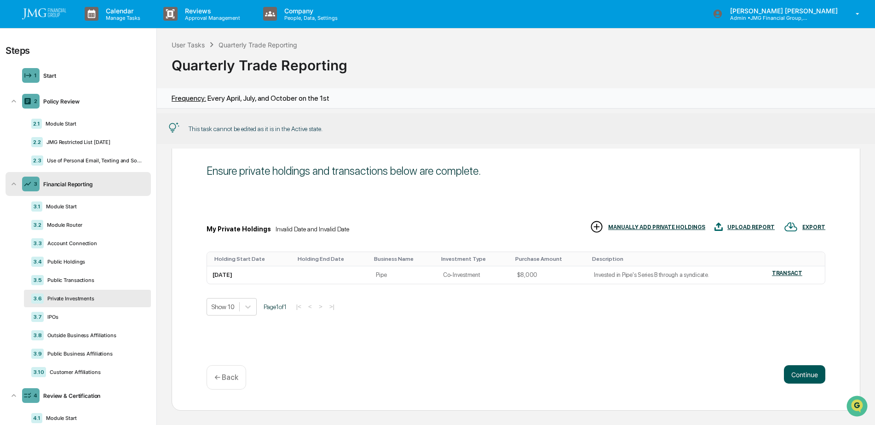
click at [800, 380] on button "Continue" at bounding box center [804, 374] width 41 height 18
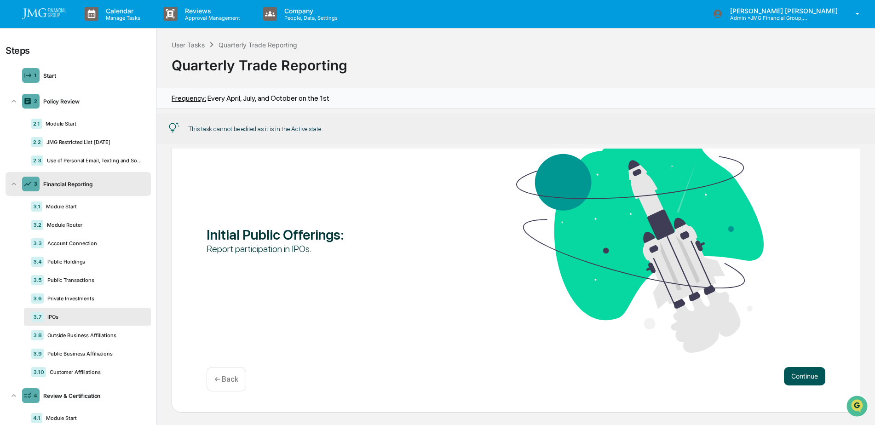
click at [800, 380] on button "Continue" at bounding box center [804, 376] width 41 height 18
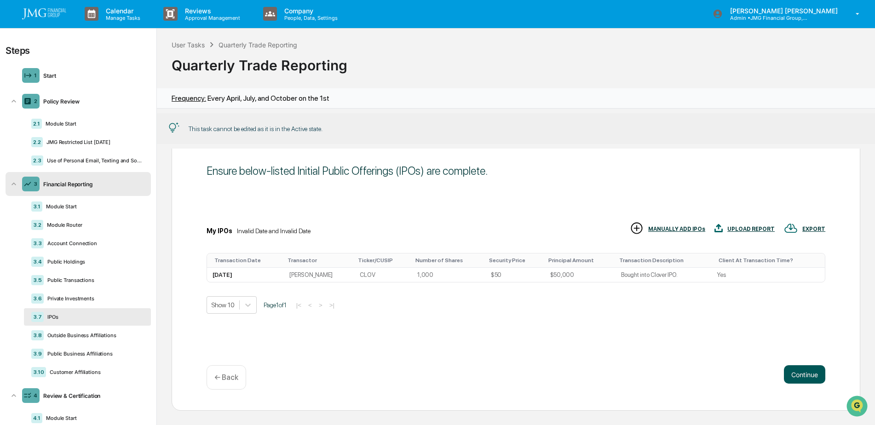
click at [800, 380] on button "Continue" at bounding box center [804, 374] width 41 height 18
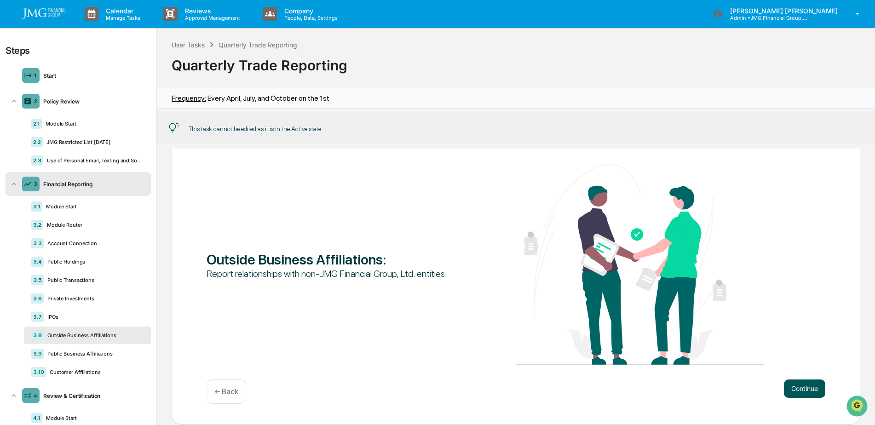
scroll to position [37, 0]
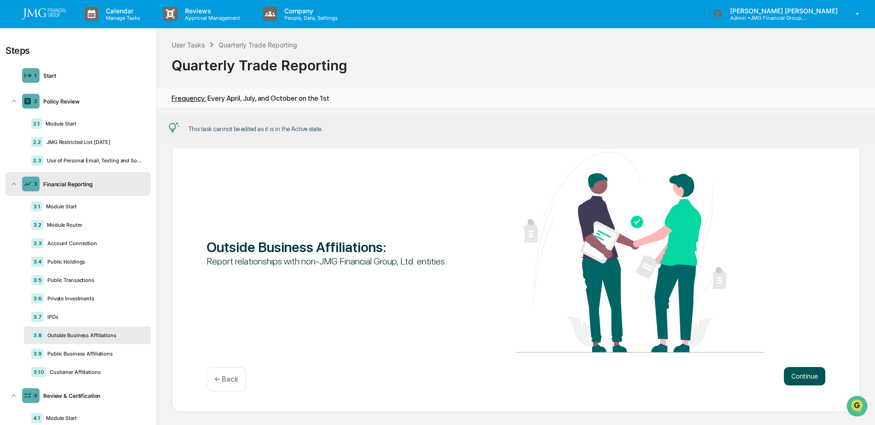
click at [800, 380] on button "Continue" at bounding box center [804, 376] width 41 height 18
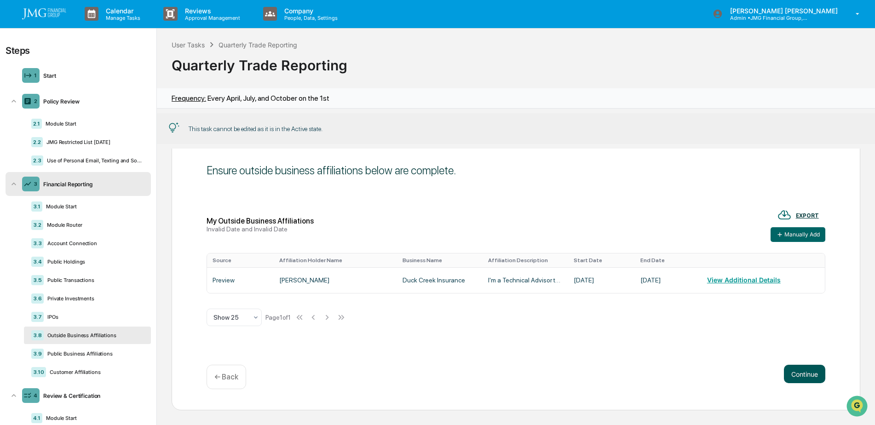
scroll to position [25, 0]
click at [800, 380] on button "Continue" at bounding box center [804, 374] width 41 height 18
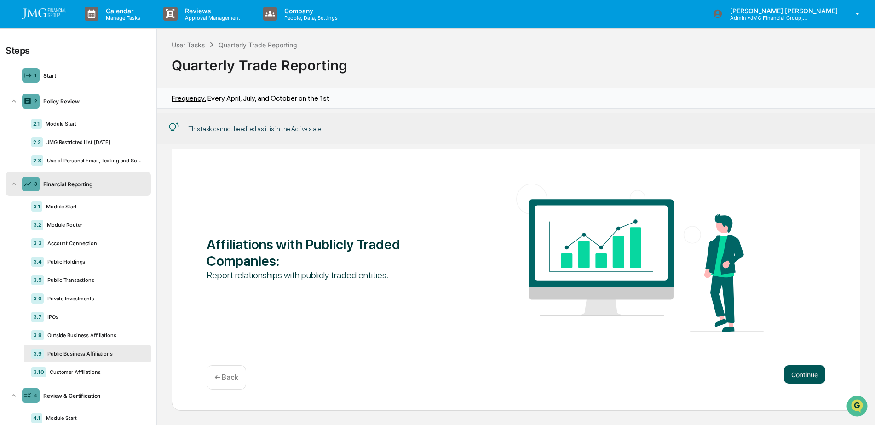
click at [800, 380] on button "Continue" at bounding box center [804, 374] width 41 height 18
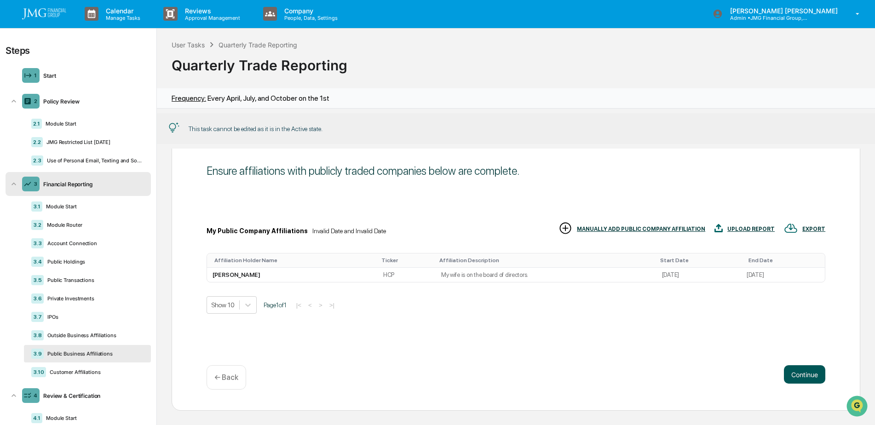
click at [800, 381] on button "Continue" at bounding box center [804, 374] width 41 height 18
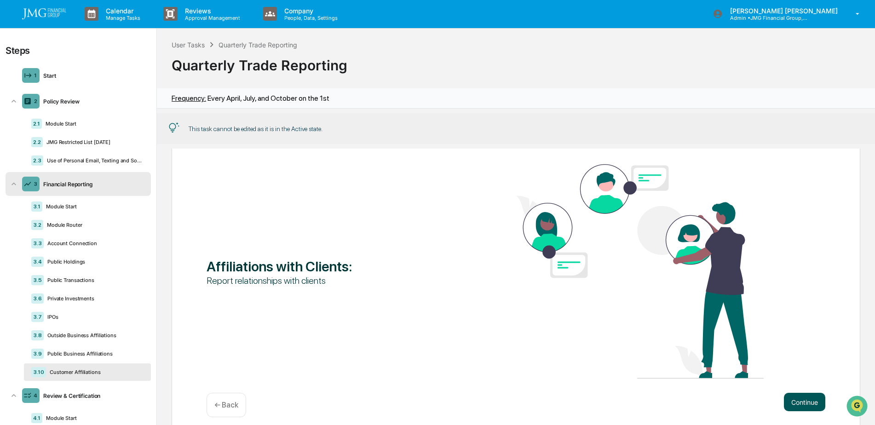
scroll to position [51, 0]
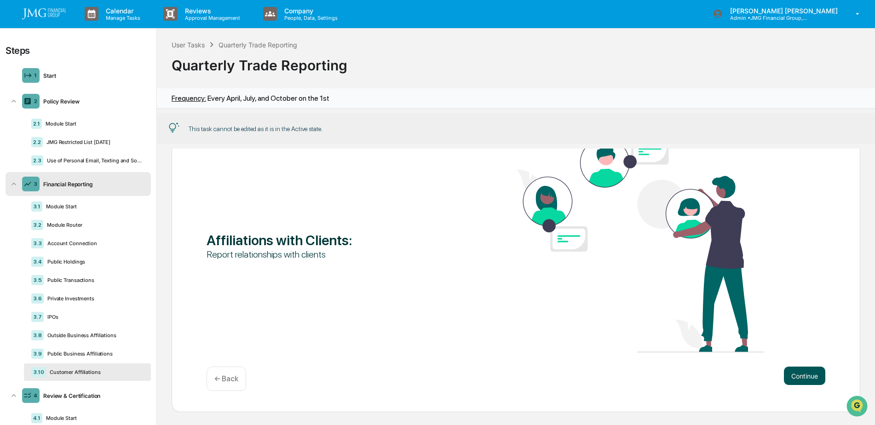
click at [800, 381] on button "Continue" at bounding box center [804, 376] width 41 height 18
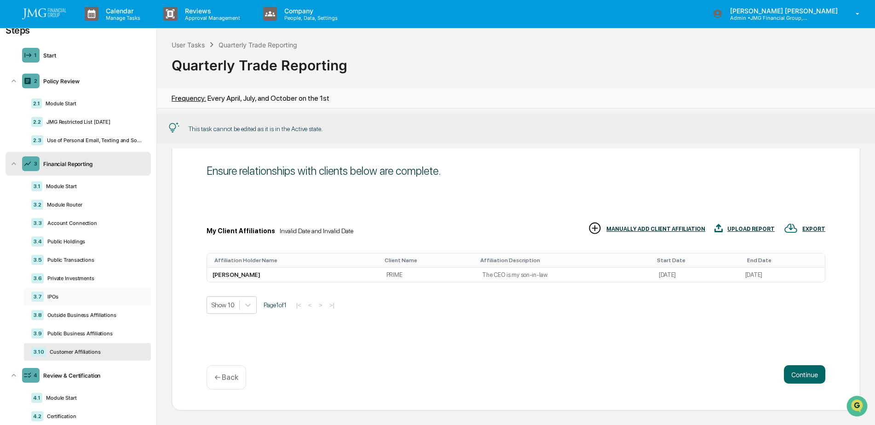
scroll to position [38, 0]
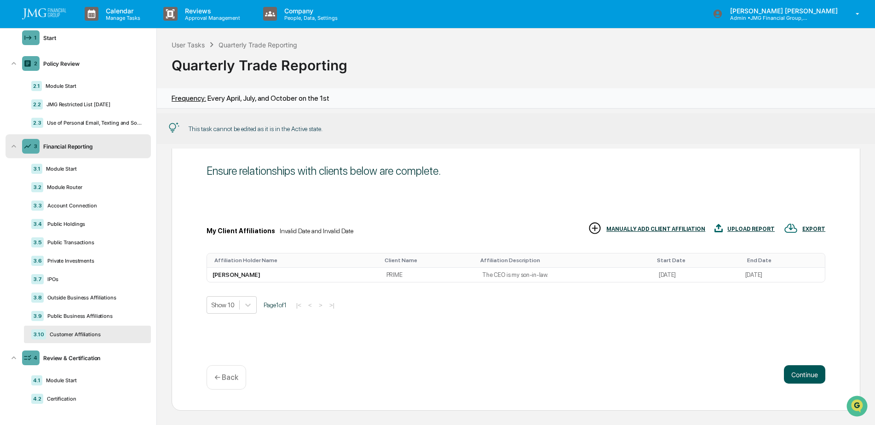
click at [788, 373] on button "Continue" at bounding box center [804, 374] width 41 height 18
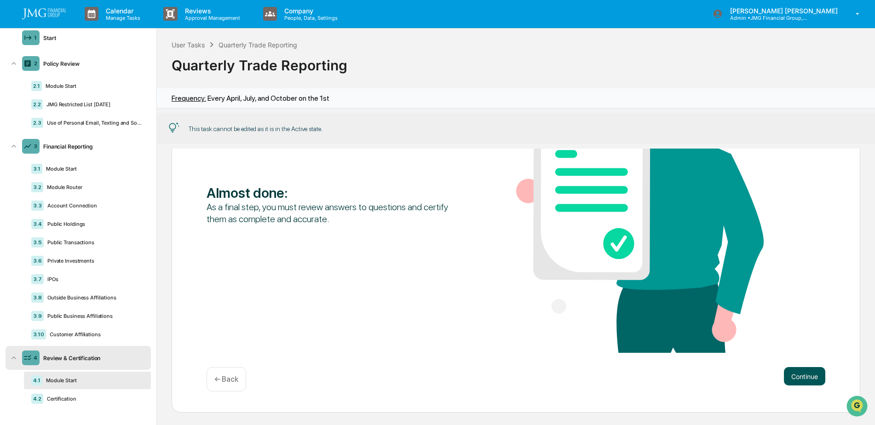
click at [802, 374] on button "Continue" at bounding box center [804, 376] width 41 height 18
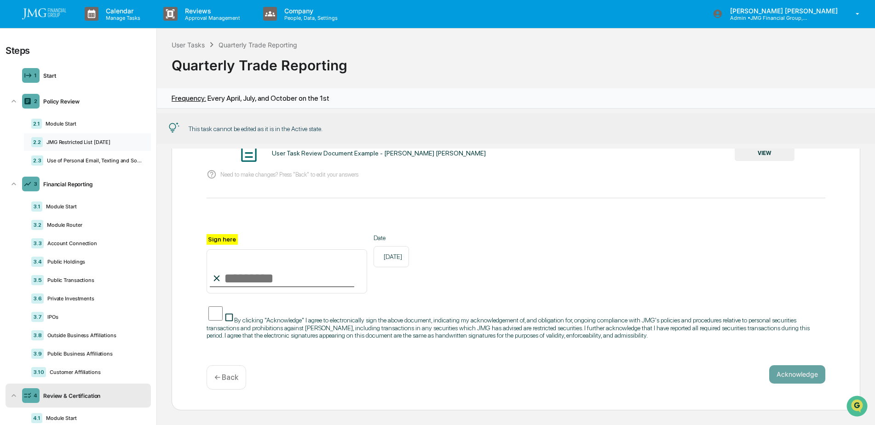
scroll to position [0, 0]
drag, startPoint x: 87, startPoint y: 128, endPoint x: 77, endPoint y: 131, distance: 10.4
click at [87, 128] on div "2.1 Module Start" at bounding box center [87, 123] width 127 height 17
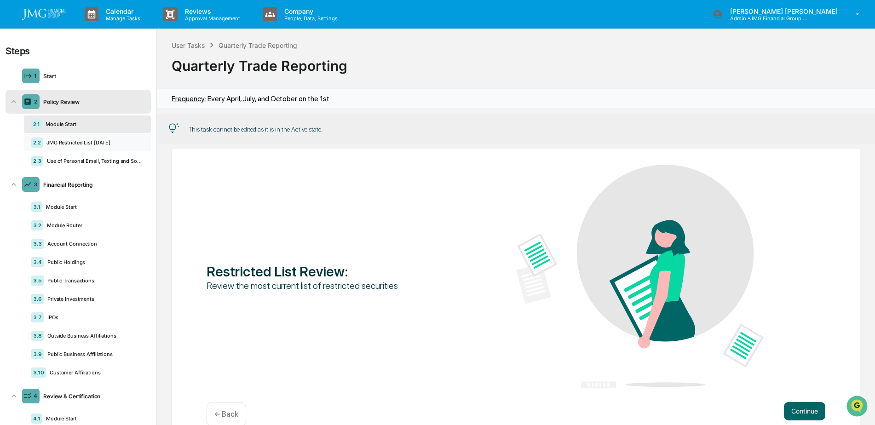
click at [96, 138] on div "2.2 JMG Restricted List [DATE]" at bounding box center [87, 142] width 127 height 17
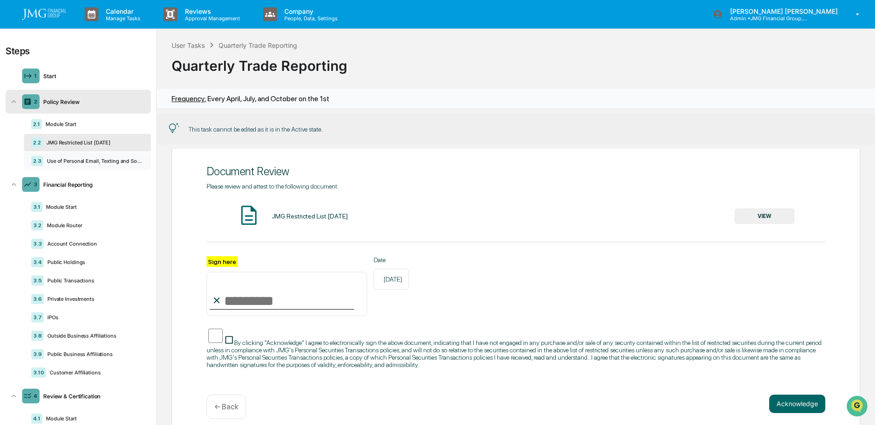
click at [95, 160] on div "Use of Personal Email, Texting and Social Media" at bounding box center [93, 161] width 100 height 6
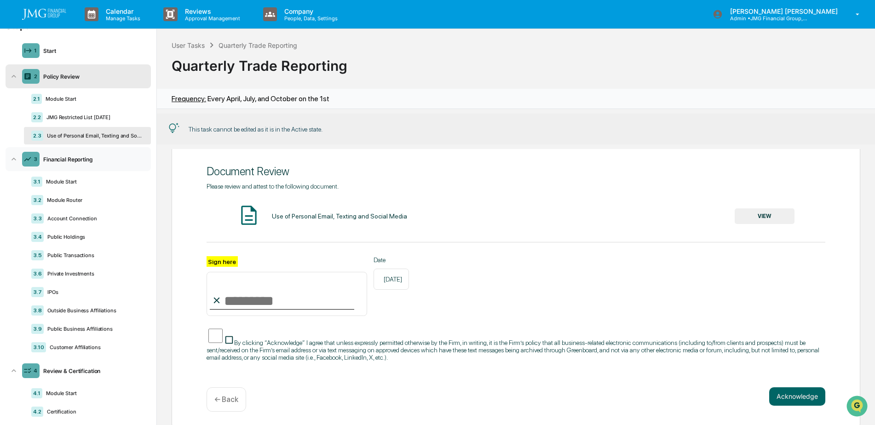
scroll to position [38, 0]
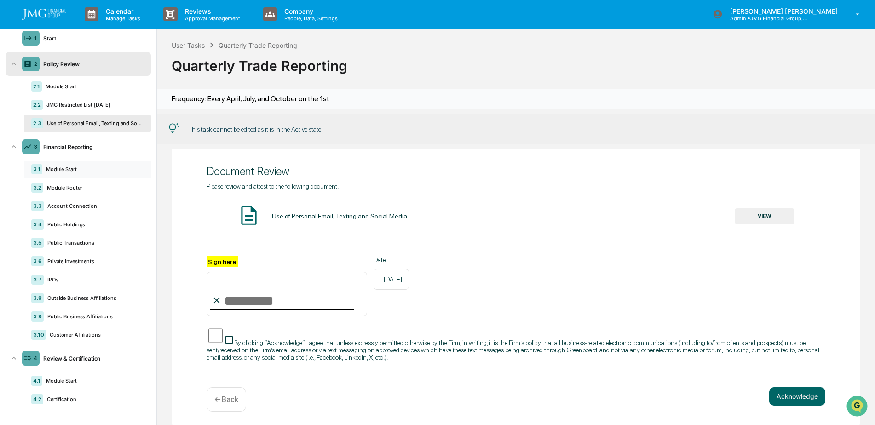
click at [95, 171] on div "Module Start" at bounding box center [92, 169] width 101 height 6
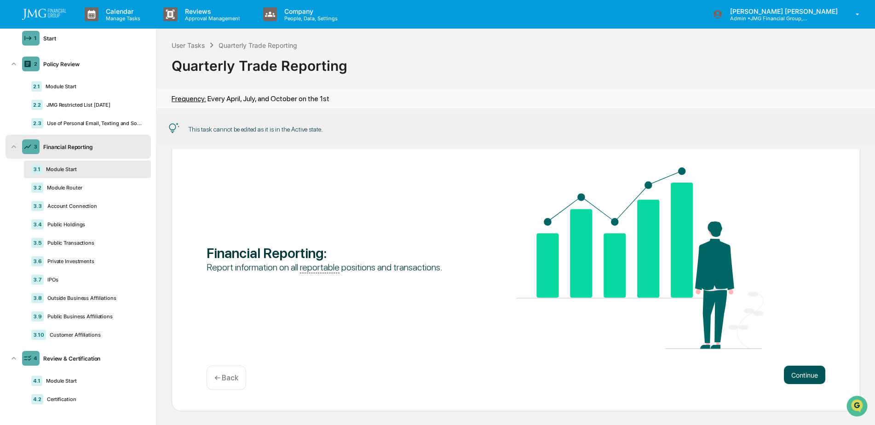
click at [794, 378] on button "Continue" at bounding box center [804, 375] width 41 height 18
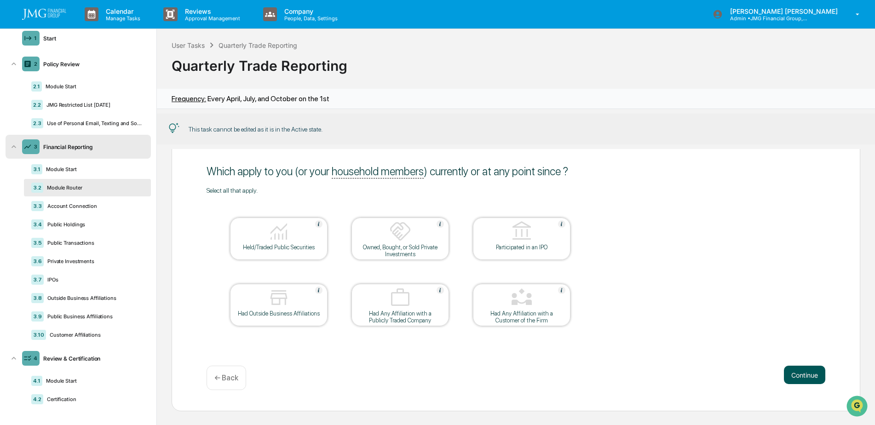
click at [794, 378] on button "Continue" at bounding box center [804, 375] width 41 height 18
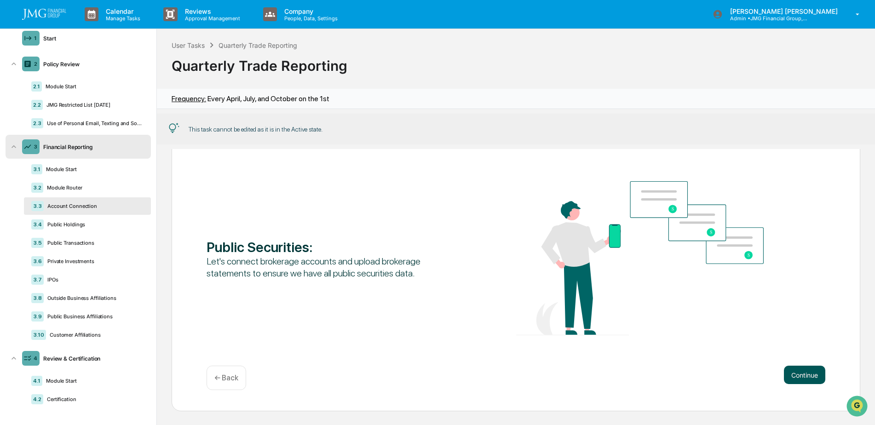
click at [794, 378] on button "Continue" at bounding box center [804, 375] width 41 height 18
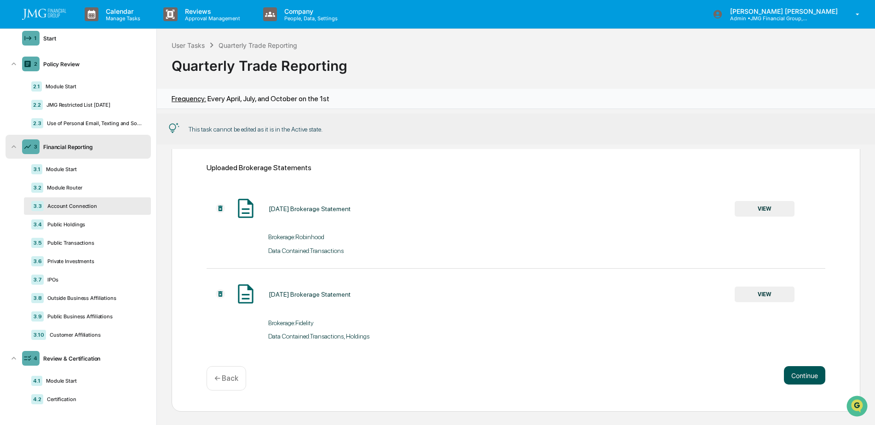
click at [794, 378] on button "Continue" at bounding box center [804, 375] width 41 height 18
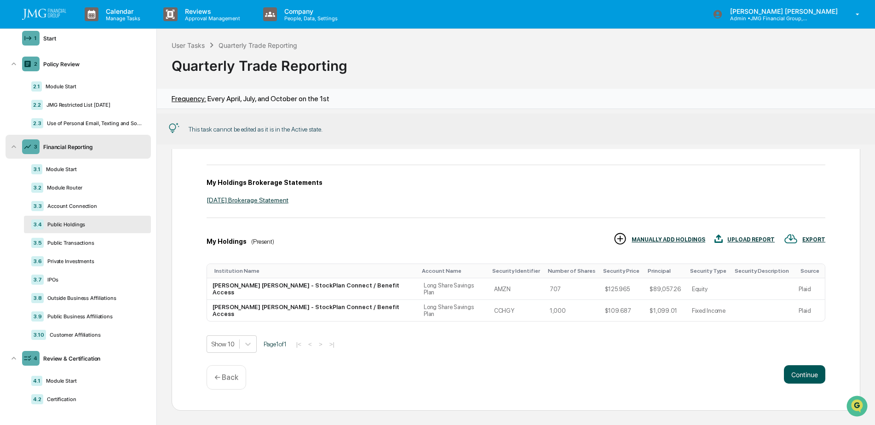
scroll to position [56, 0]
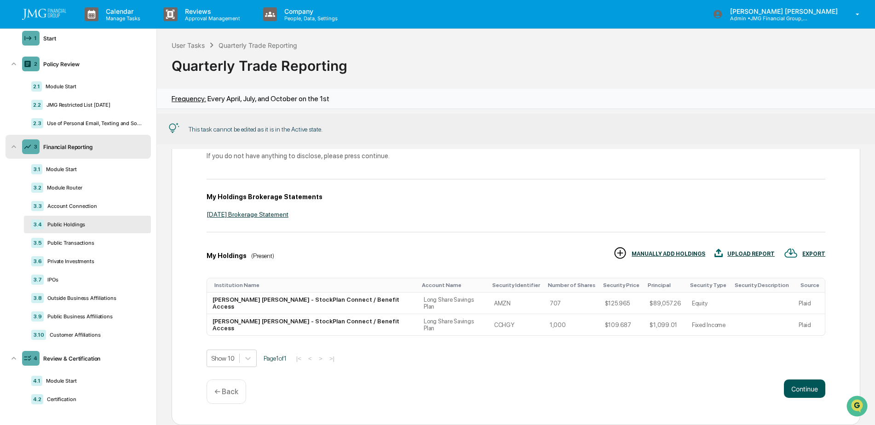
click at [794, 379] on button "Continue" at bounding box center [804, 388] width 41 height 18
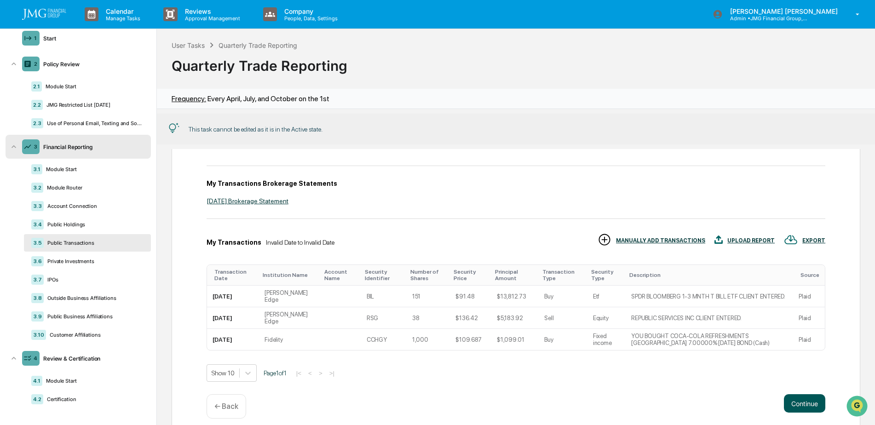
scroll to position [70, 0]
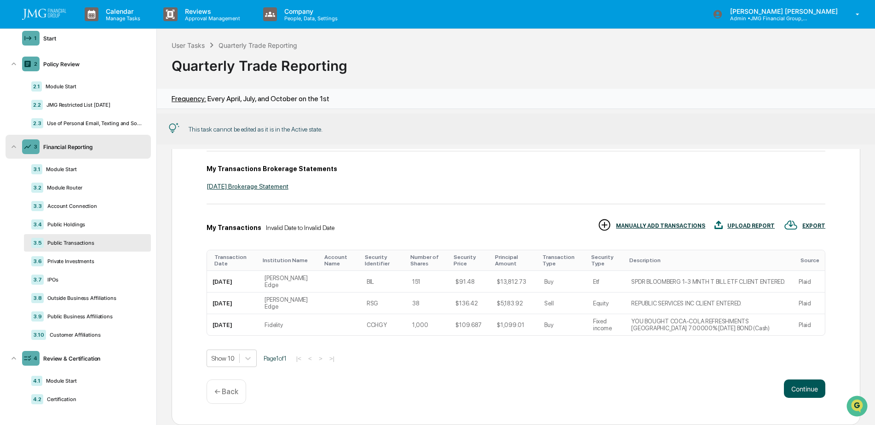
click at [794, 379] on button "Continue" at bounding box center [804, 388] width 41 height 18
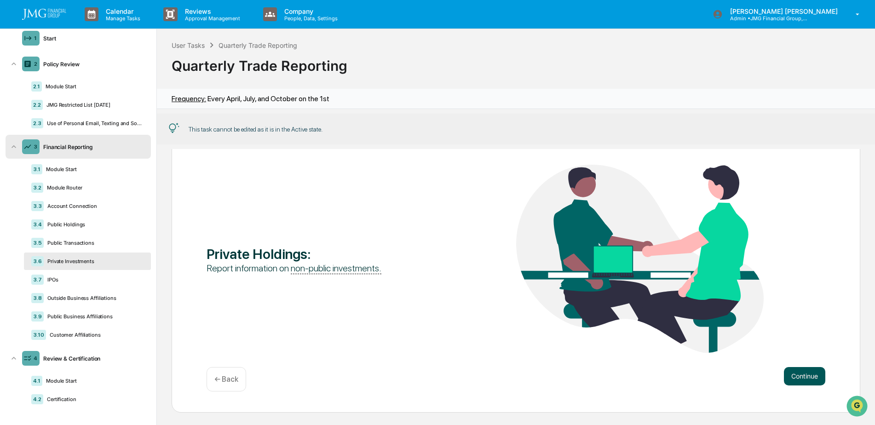
click at [794, 379] on button "Continue" at bounding box center [804, 376] width 41 height 18
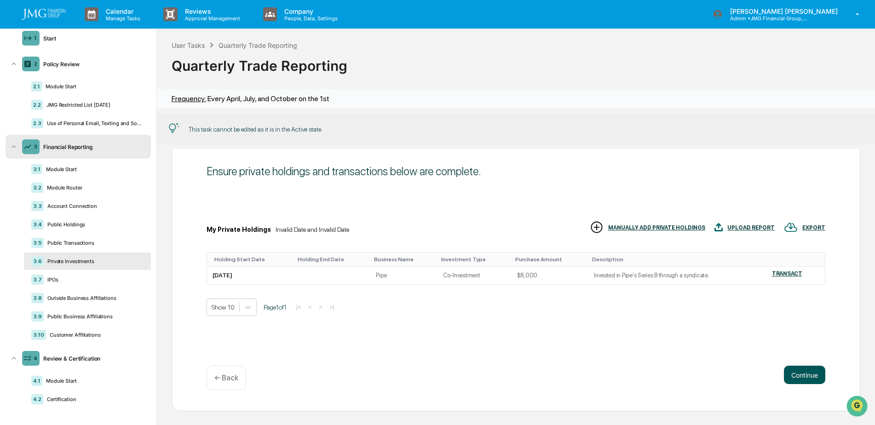
click at [794, 379] on button "Continue" at bounding box center [804, 375] width 41 height 18
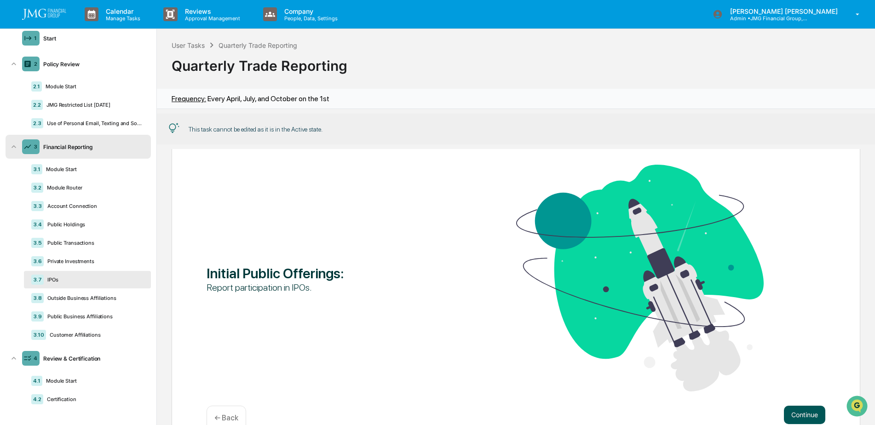
scroll to position [63, 0]
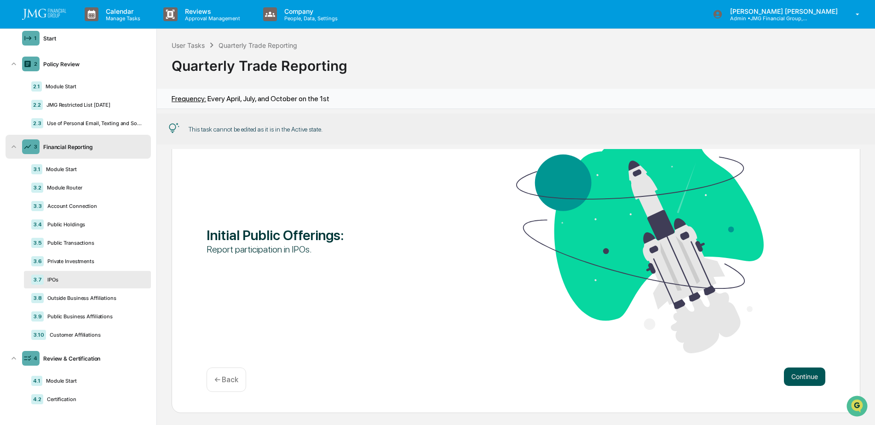
click at [794, 379] on button "Continue" at bounding box center [804, 376] width 41 height 18
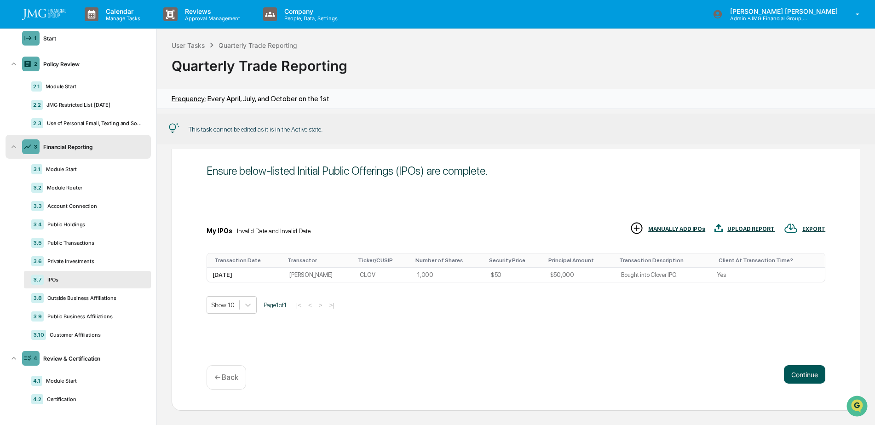
scroll to position [25, 0]
click at [794, 379] on button "Continue" at bounding box center [804, 375] width 41 height 18
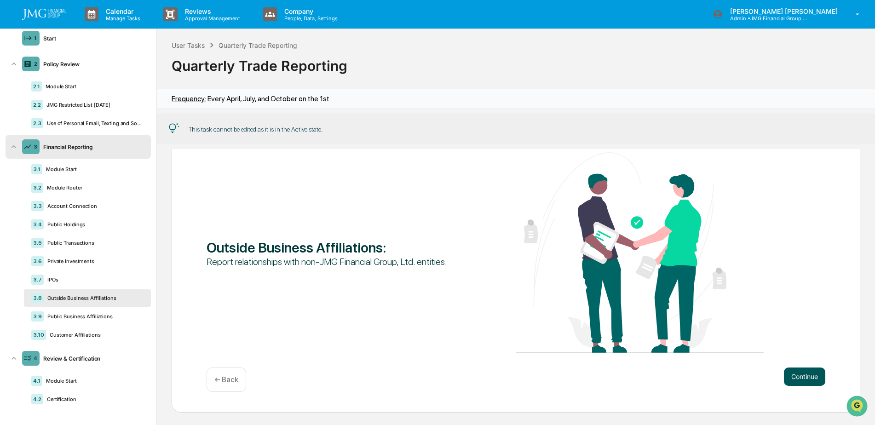
click at [794, 379] on button "Continue" at bounding box center [804, 376] width 41 height 18
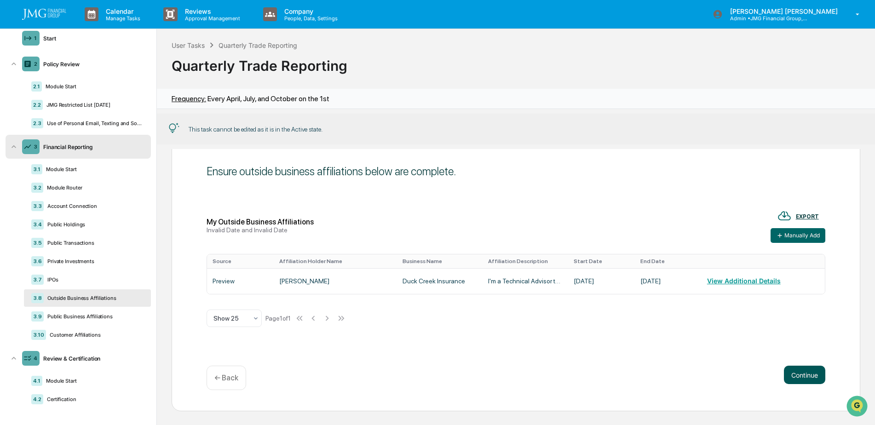
click at [794, 379] on button "Continue" at bounding box center [804, 375] width 41 height 18
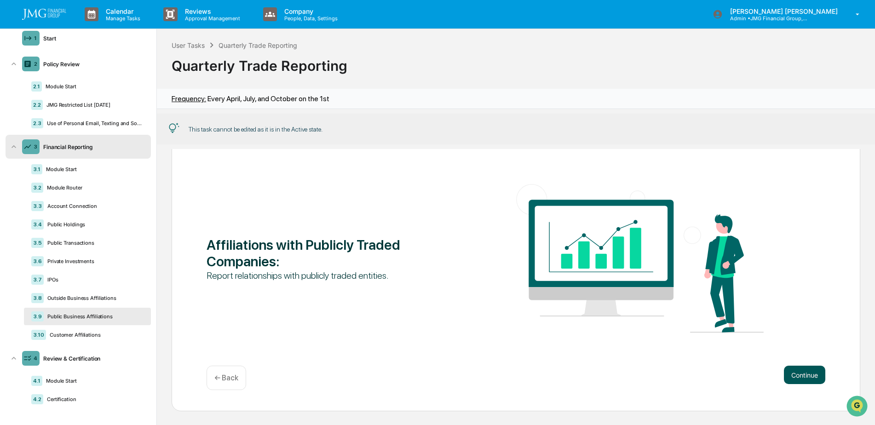
click at [794, 380] on button "Continue" at bounding box center [804, 375] width 41 height 18
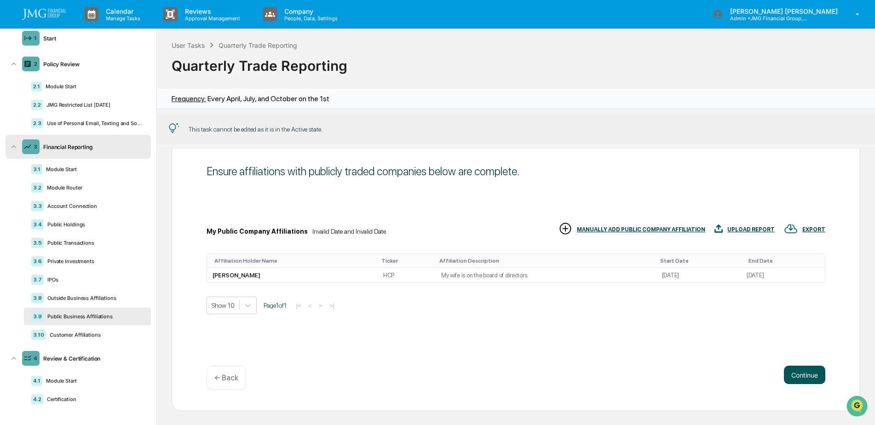
click at [794, 380] on button "Continue" at bounding box center [804, 375] width 41 height 18
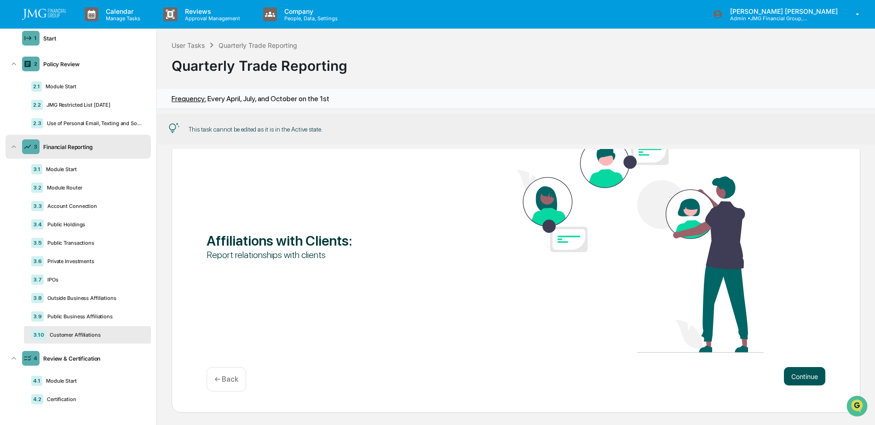
scroll to position [0, 0]
click at [102, 373] on div "4.1 Module Start" at bounding box center [87, 380] width 127 height 17
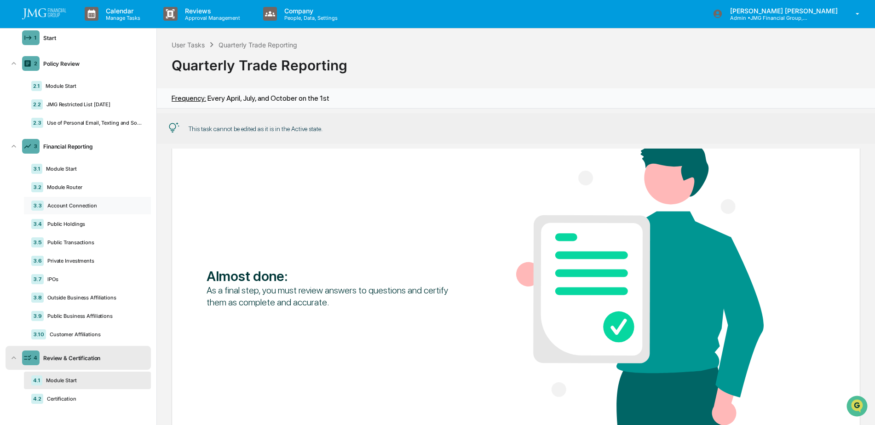
click at [92, 203] on div "Account Connection" at bounding box center [94, 205] width 100 height 6
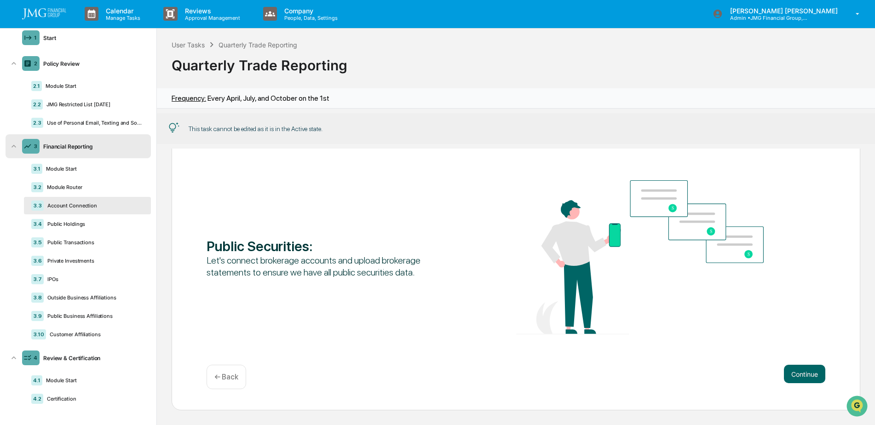
scroll to position [25, 0]
click at [798, 369] on button "Continue" at bounding box center [804, 374] width 41 height 18
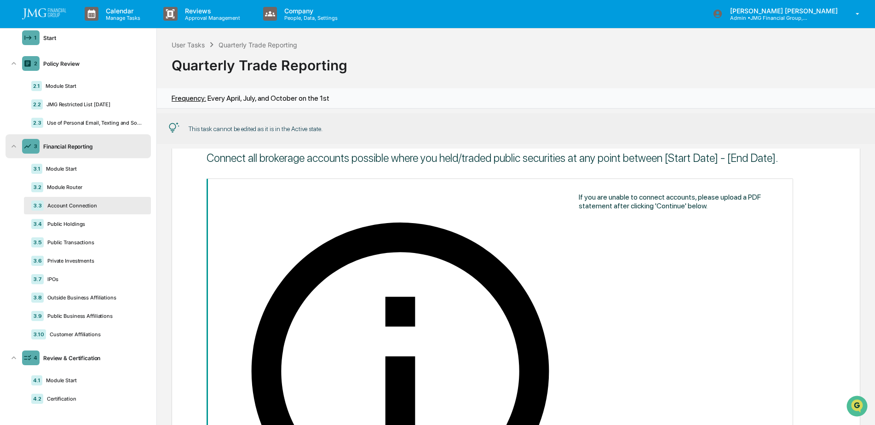
scroll to position [0, 0]
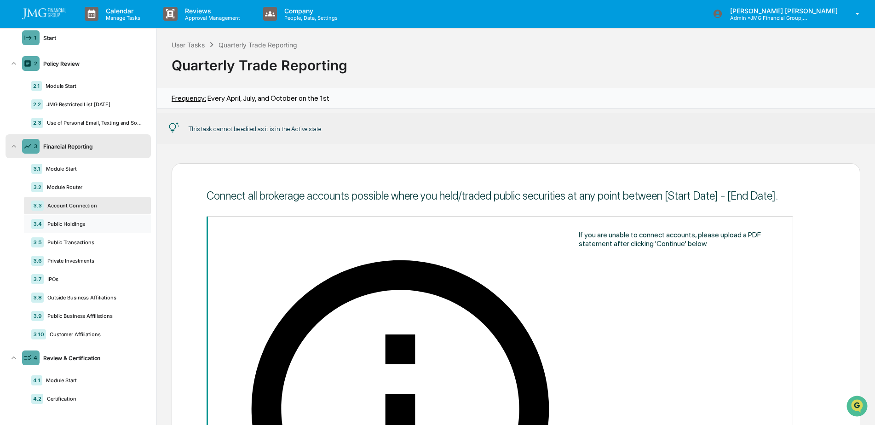
click at [92, 224] on div "Public Holdings" at bounding box center [94, 224] width 100 height 6
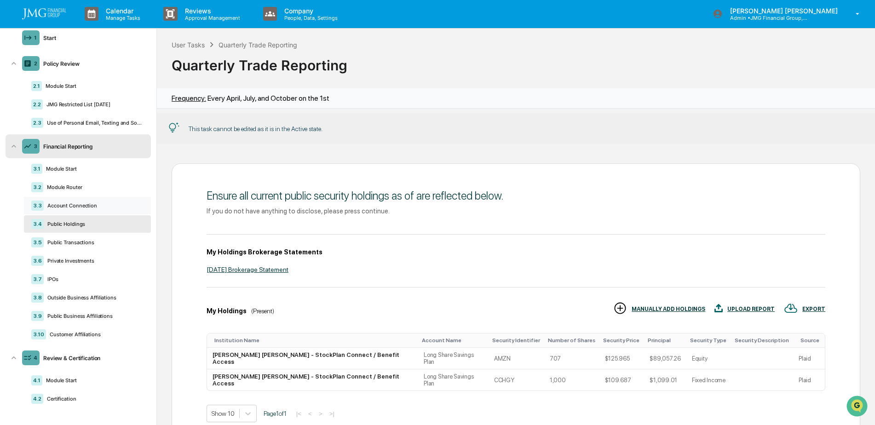
click at [94, 213] on div "3.3 Account Connection" at bounding box center [87, 205] width 127 height 17
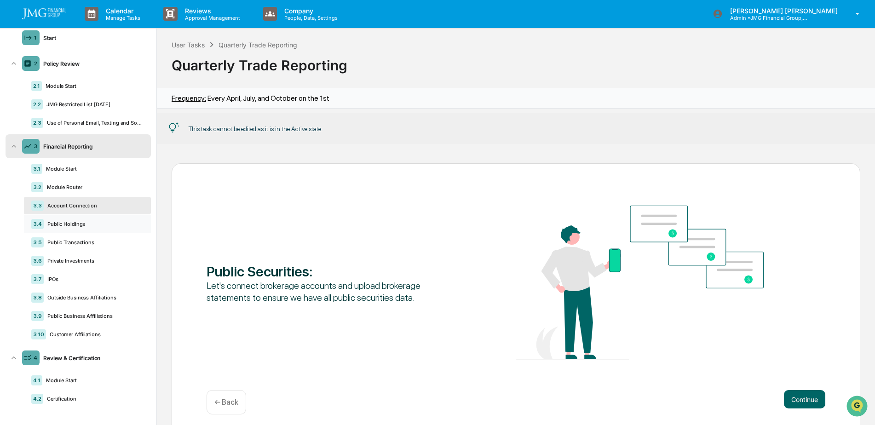
click at [95, 229] on div "3.4 Public Holdings" at bounding box center [87, 223] width 127 height 17
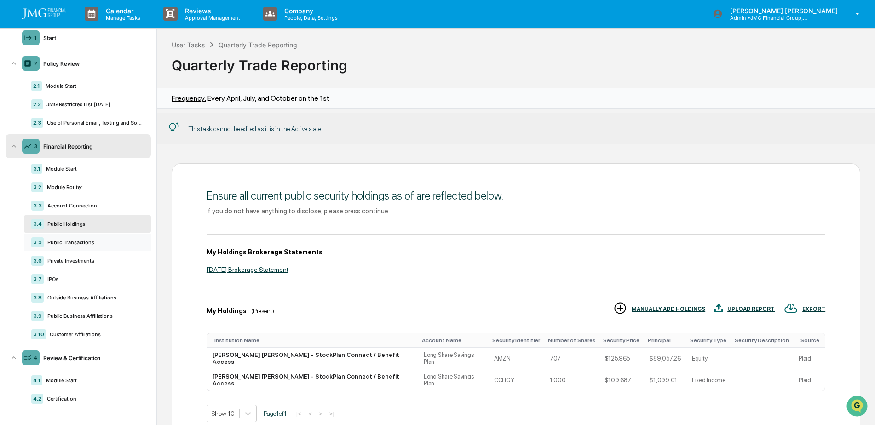
click at [97, 246] on div "3.5 Public Transactions" at bounding box center [87, 242] width 127 height 17
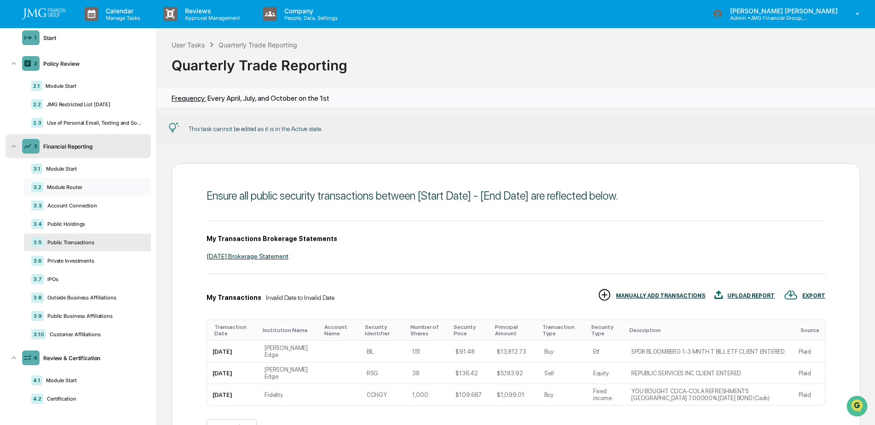
click at [89, 192] on div "3.2 Module Router" at bounding box center [87, 186] width 127 height 17
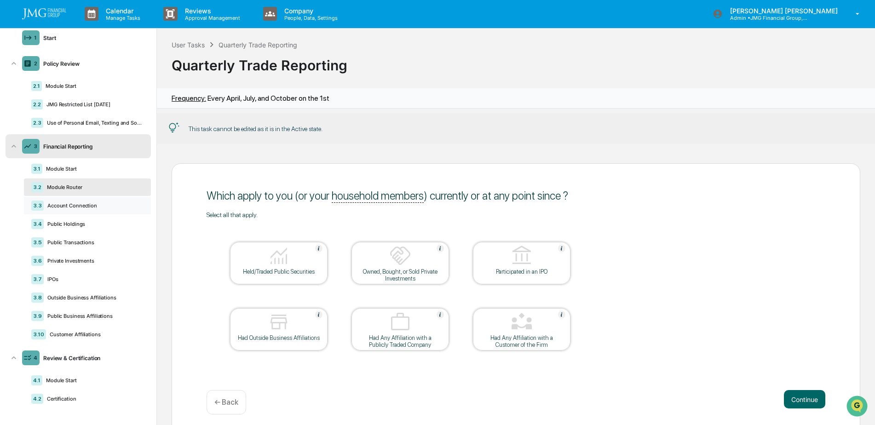
click at [87, 206] on div "Account Connection" at bounding box center [94, 205] width 100 height 6
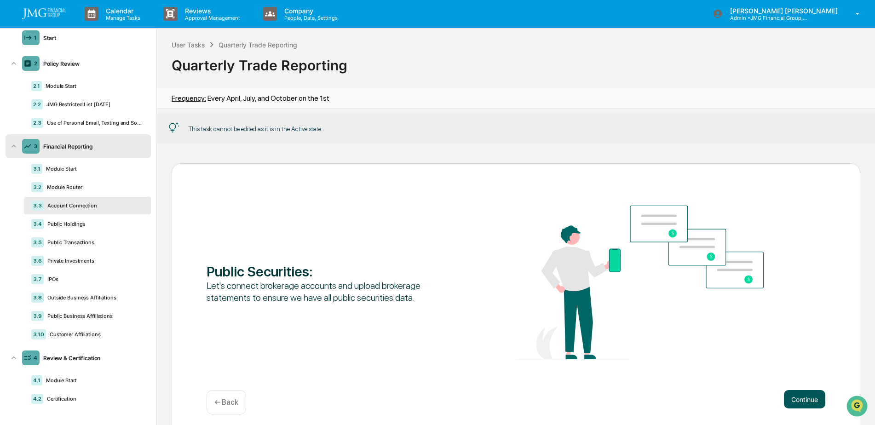
click at [796, 401] on button "Continue" at bounding box center [804, 399] width 41 height 18
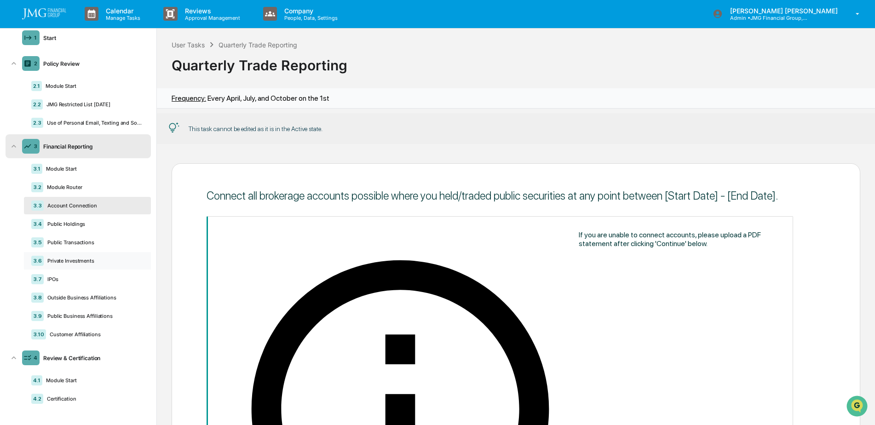
click at [83, 258] on div "Private Investments" at bounding box center [94, 261] width 100 height 6
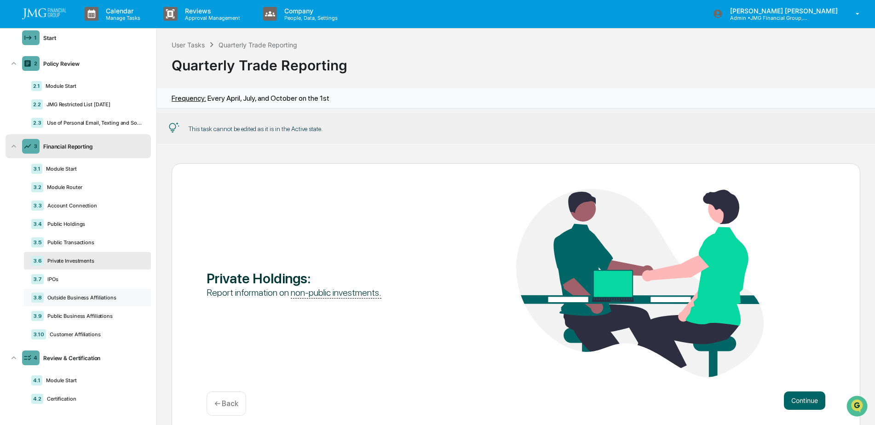
click at [108, 300] on div "Outside Business Affiliations" at bounding box center [94, 297] width 100 height 6
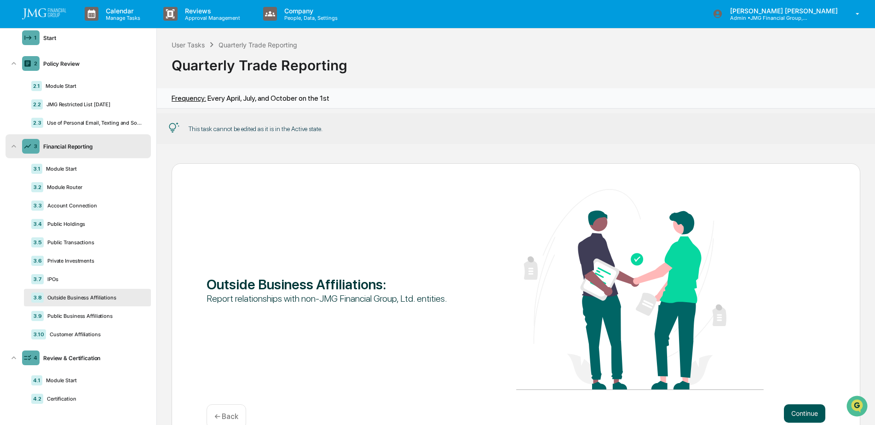
click at [791, 411] on button "Continue" at bounding box center [804, 413] width 41 height 18
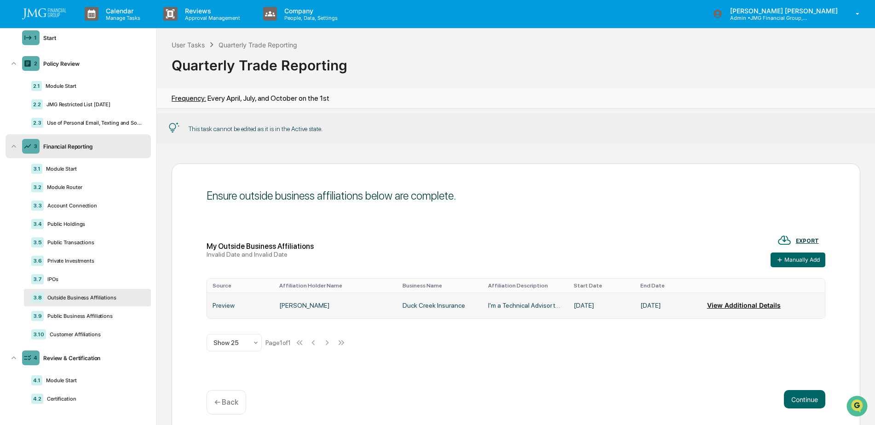
click at [712, 304] on button "View Additional Details" at bounding box center [744, 305] width 74 height 18
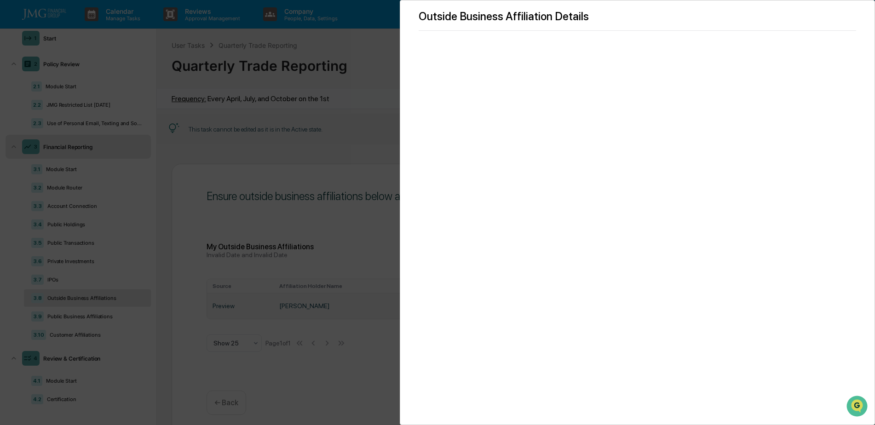
click at [369, 113] on div "Outside Business Affiliation Details" at bounding box center [437, 212] width 875 height 425
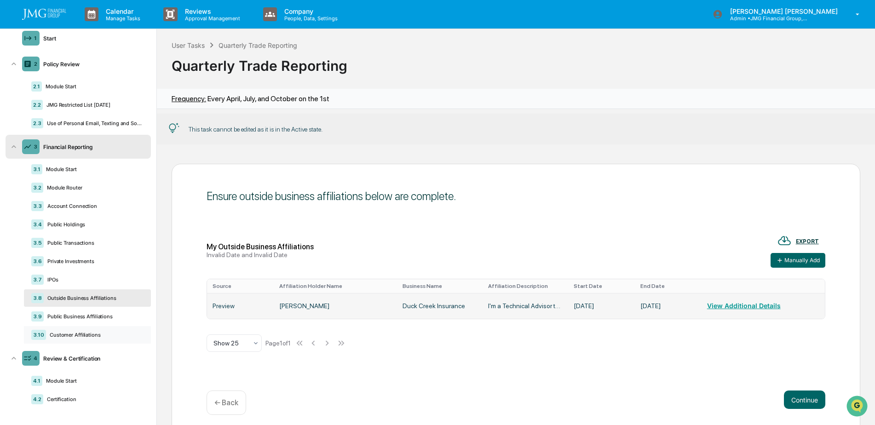
scroll to position [0, 0]
click at [74, 170] on div "Module Start" at bounding box center [92, 169] width 101 height 6
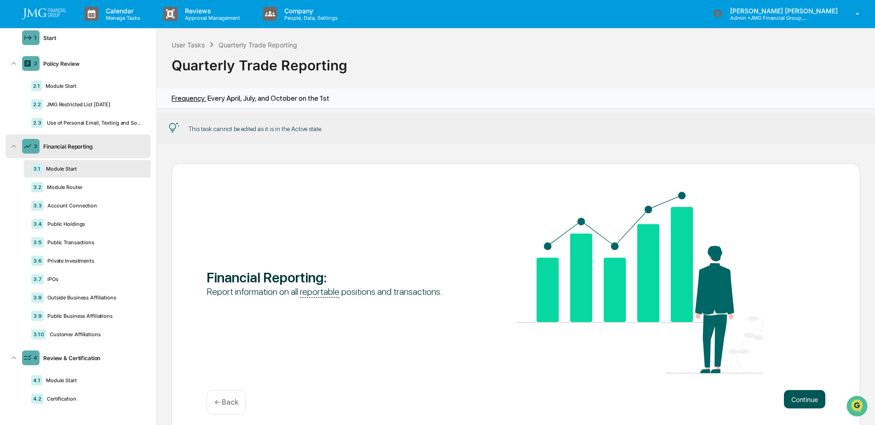
click at [797, 394] on button "Continue" at bounding box center [804, 399] width 41 height 18
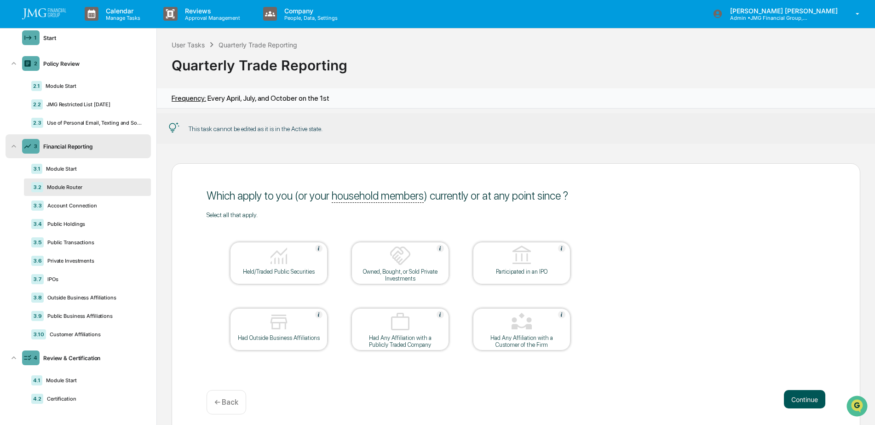
click at [796, 397] on button "Continue" at bounding box center [804, 399] width 41 height 18
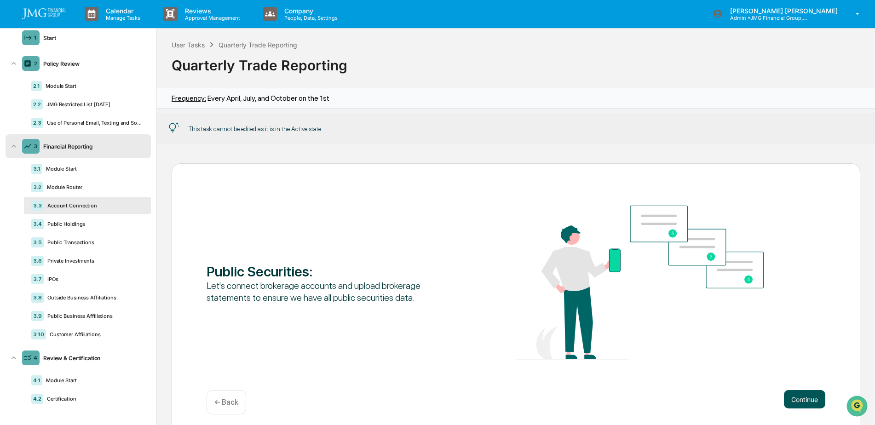
click at [796, 397] on button "Continue" at bounding box center [804, 399] width 41 height 18
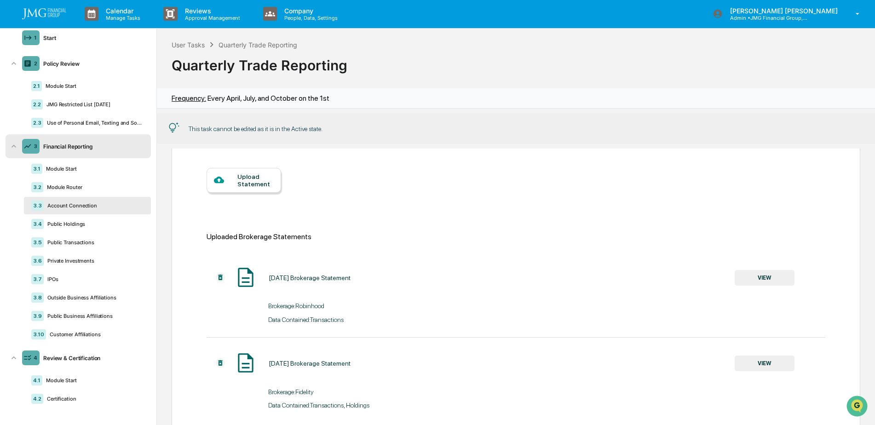
scroll to position [84, 0]
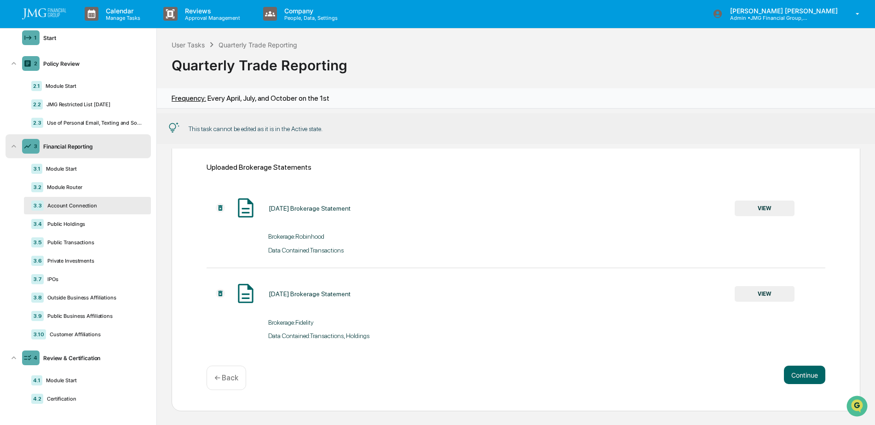
click at [797, 391] on div "Upload brokerage statements for all non-connected accounts with public securiti…" at bounding box center [516, 217] width 688 height 388
click at [793, 382] on button "Continue" at bounding box center [804, 375] width 41 height 18
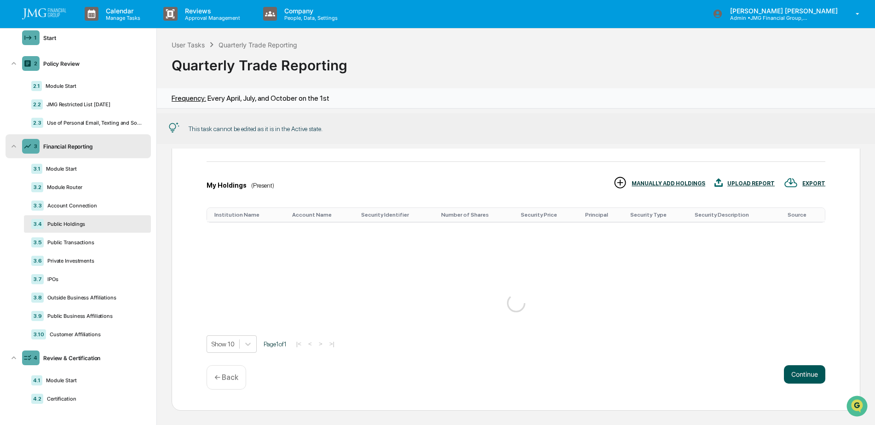
scroll to position [56, 0]
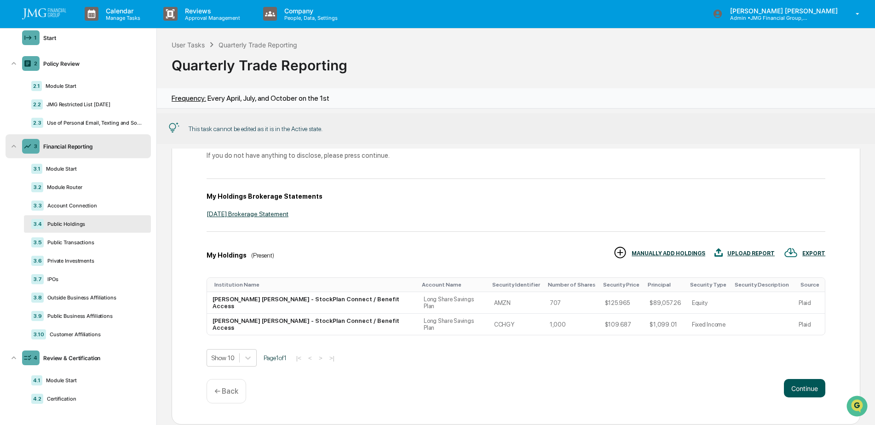
click at [795, 381] on button "Continue" at bounding box center [804, 388] width 41 height 18
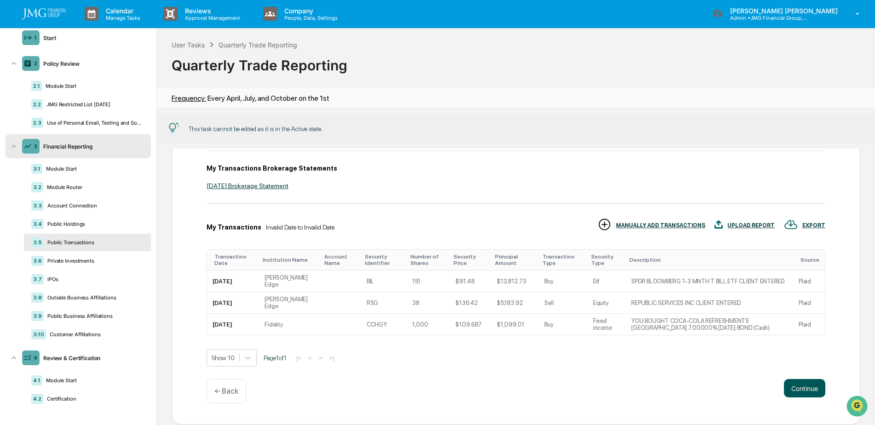
click at [795, 381] on button "Continue" at bounding box center [804, 388] width 41 height 18
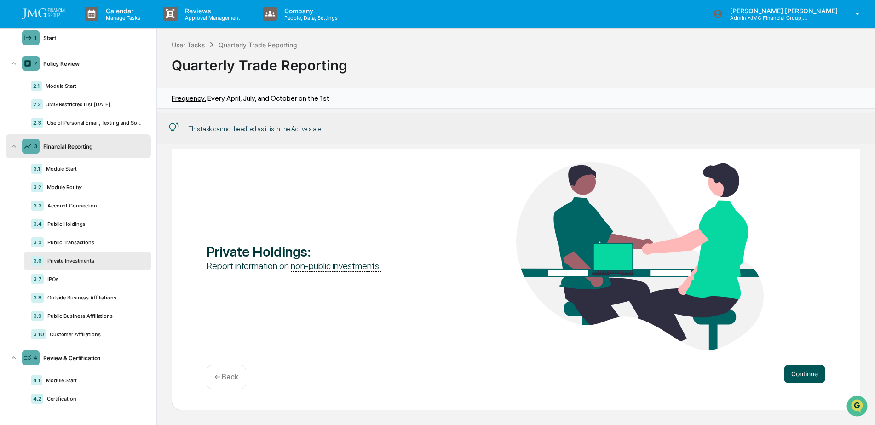
scroll to position [25, 0]
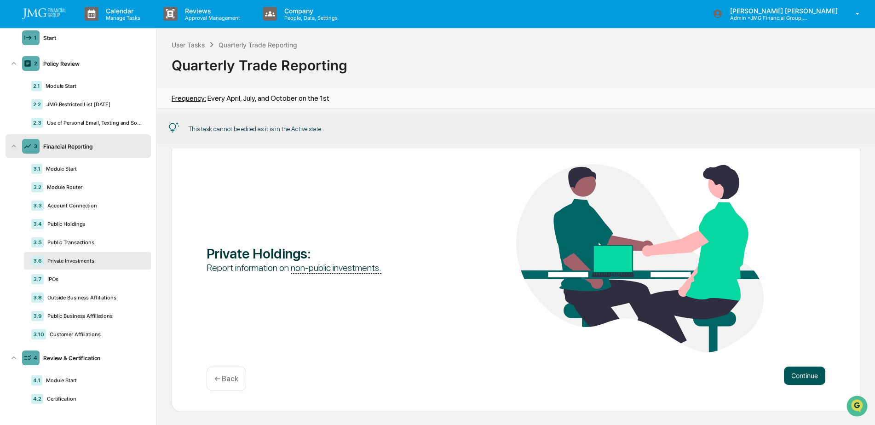
click at [795, 381] on button "Continue" at bounding box center [804, 376] width 41 height 18
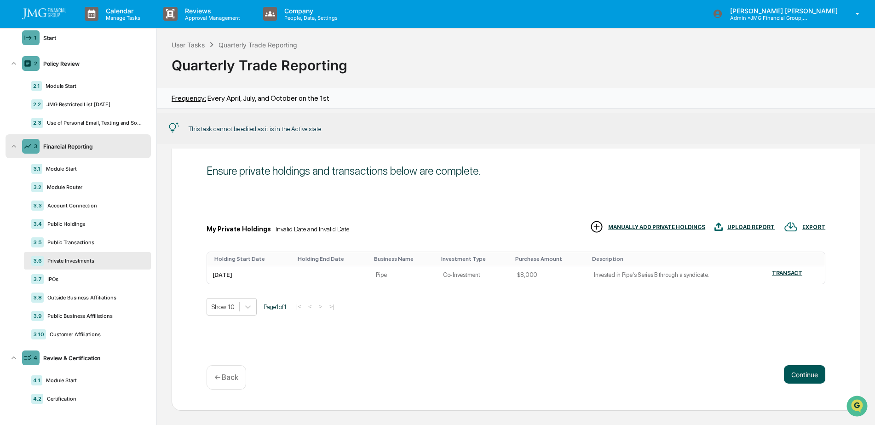
click at [795, 381] on button "Continue" at bounding box center [804, 374] width 41 height 18
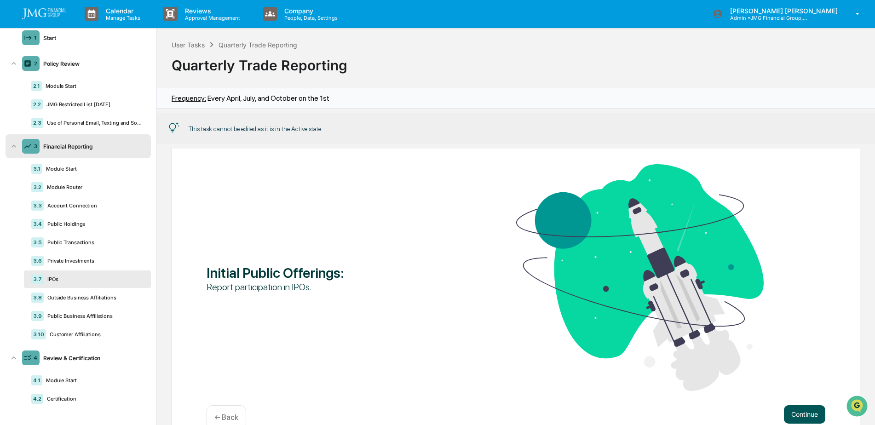
scroll to position [63, 0]
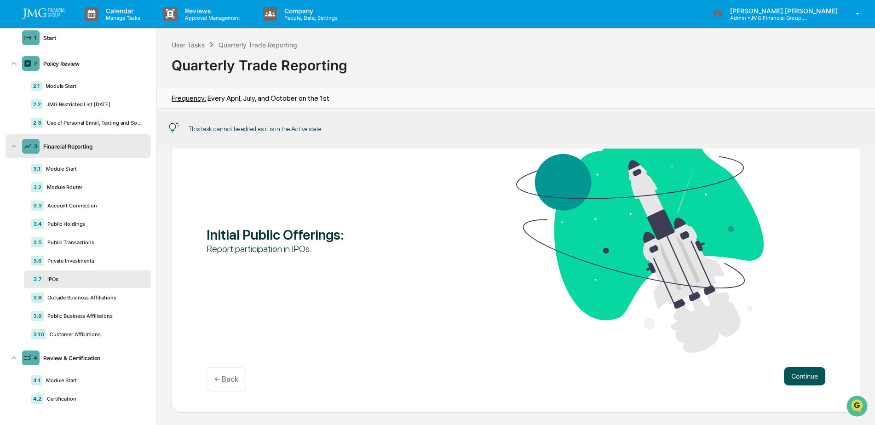
click at [795, 381] on button "Continue" at bounding box center [804, 376] width 41 height 18
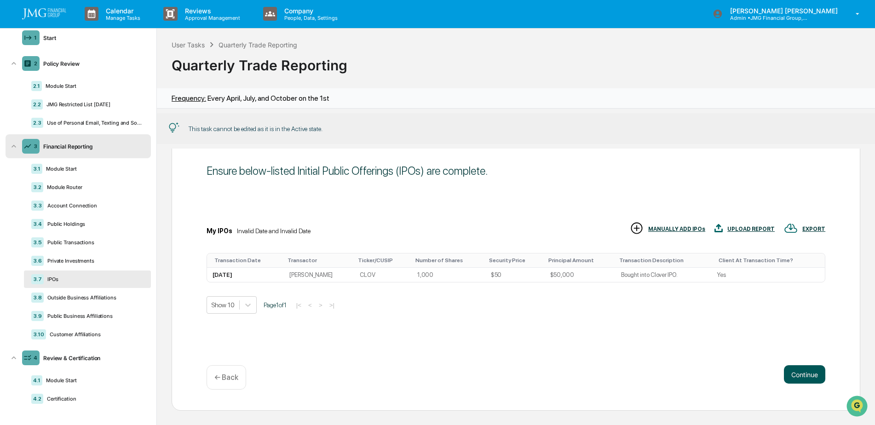
click at [795, 381] on button "Continue" at bounding box center [804, 374] width 41 height 18
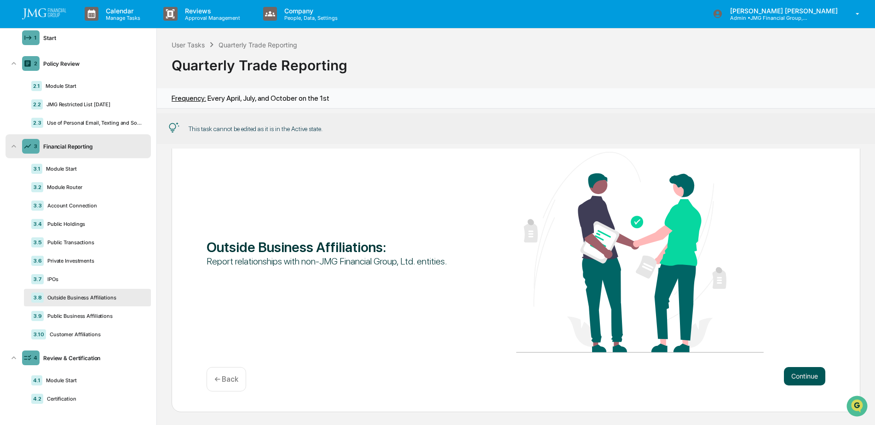
click at [795, 381] on button "Continue" at bounding box center [804, 376] width 41 height 18
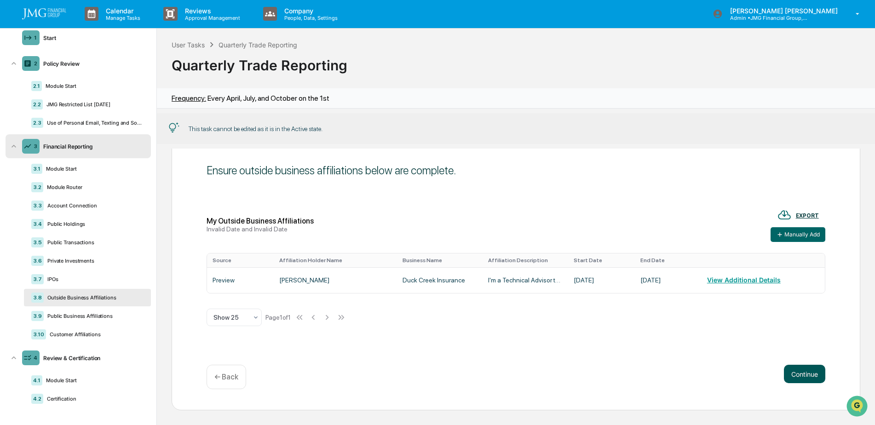
scroll to position [25, 0]
click at [795, 381] on button "Continue" at bounding box center [804, 374] width 41 height 18
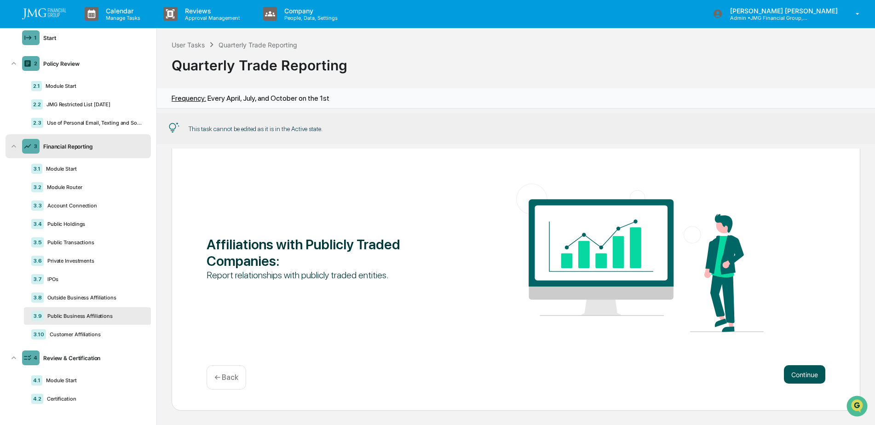
click at [795, 381] on button "Continue" at bounding box center [804, 374] width 41 height 18
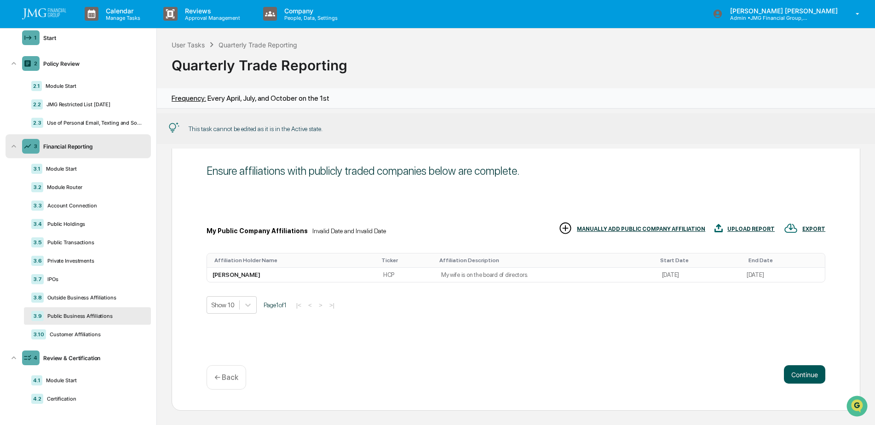
click at [795, 381] on button "Continue" at bounding box center [804, 374] width 41 height 18
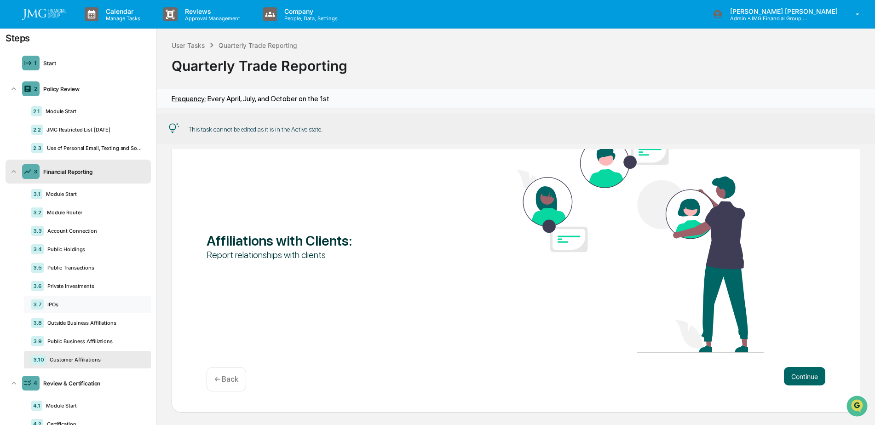
scroll to position [0, 0]
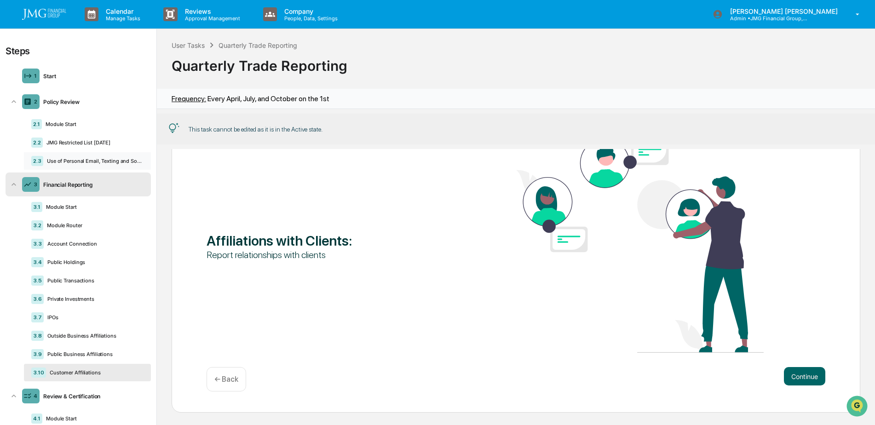
click at [88, 162] on div "Use of Personal Email, Texting and Social Media" at bounding box center [93, 161] width 100 height 6
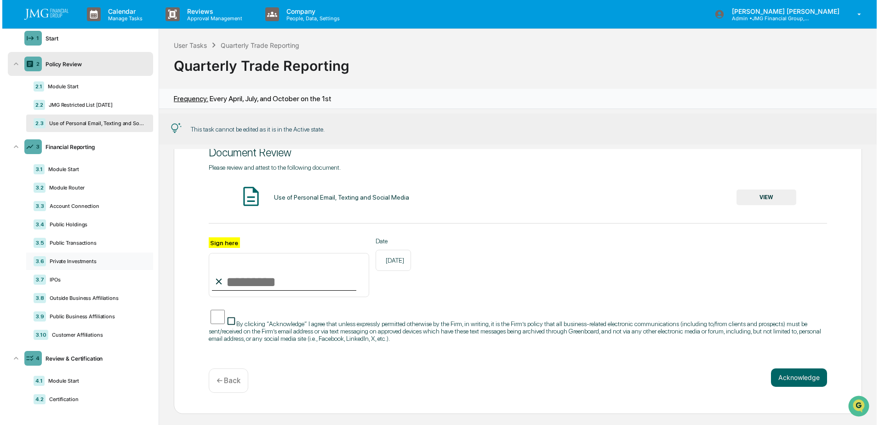
scroll to position [0, 0]
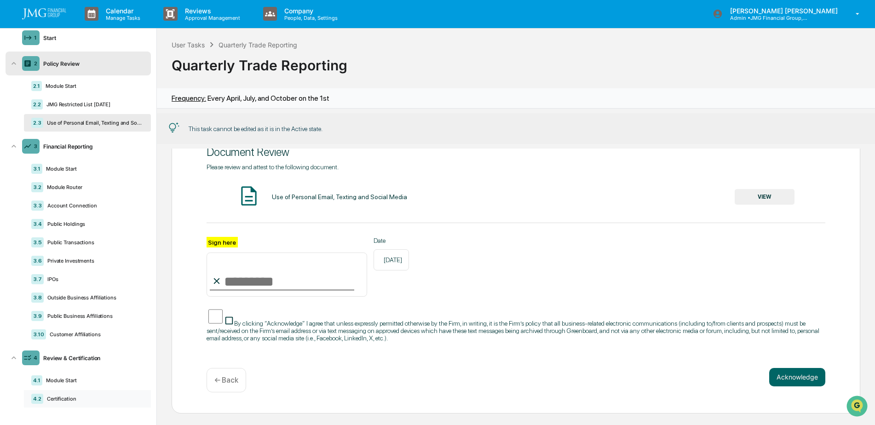
drag, startPoint x: 94, startPoint y: 397, endPoint x: 106, endPoint y: 396, distance: 12.4
click at [94, 397] on div "Certification" at bounding box center [93, 398] width 100 height 6
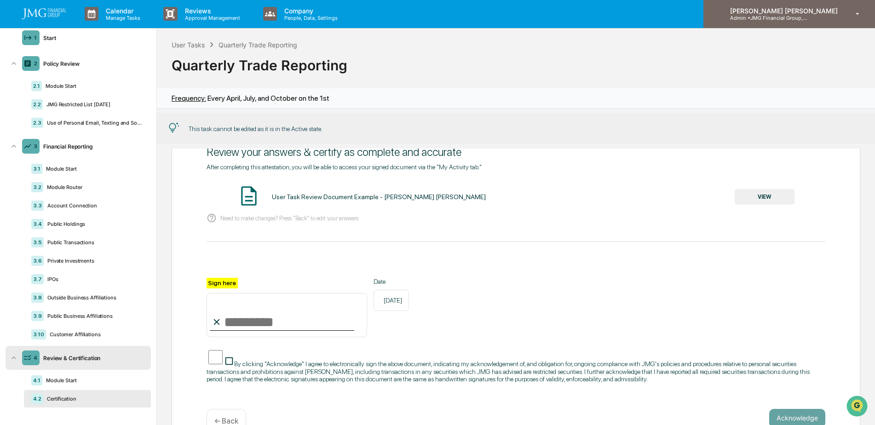
click at [851, 17] on icon at bounding box center [857, 14] width 16 height 9
